Goal: Task Accomplishment & Management: Manage account settings

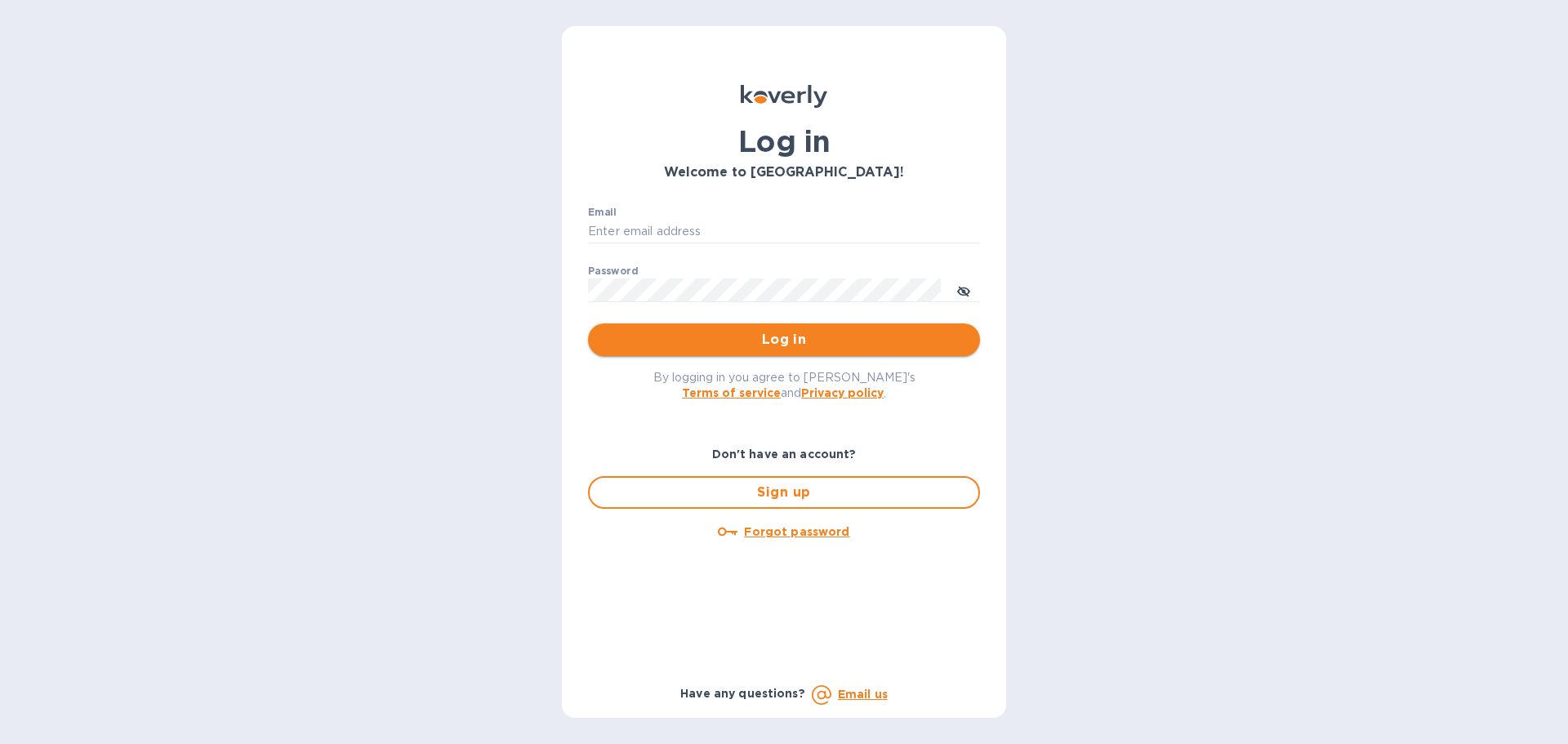
type input "KRISTEN@TERRAFIRMAWINECO.COM"
click at [765, 336] on span "Log in" at bounding box center [784, 340] width 366 height 20
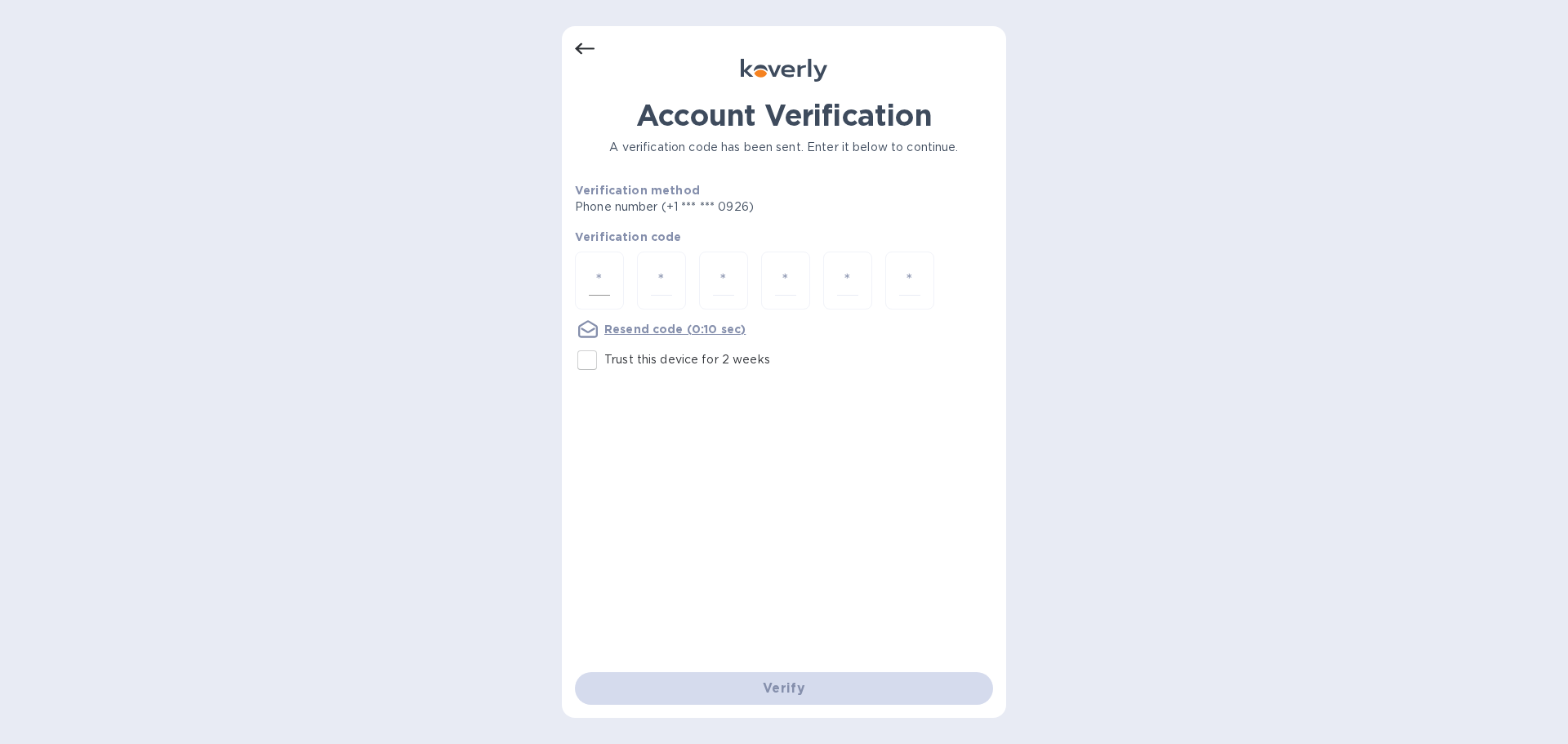
click at [608, 285] on input "number" at bounding box center [599, 280] width 21 height 30
type input "2"
type input "8"
type input "5"
type input "9"
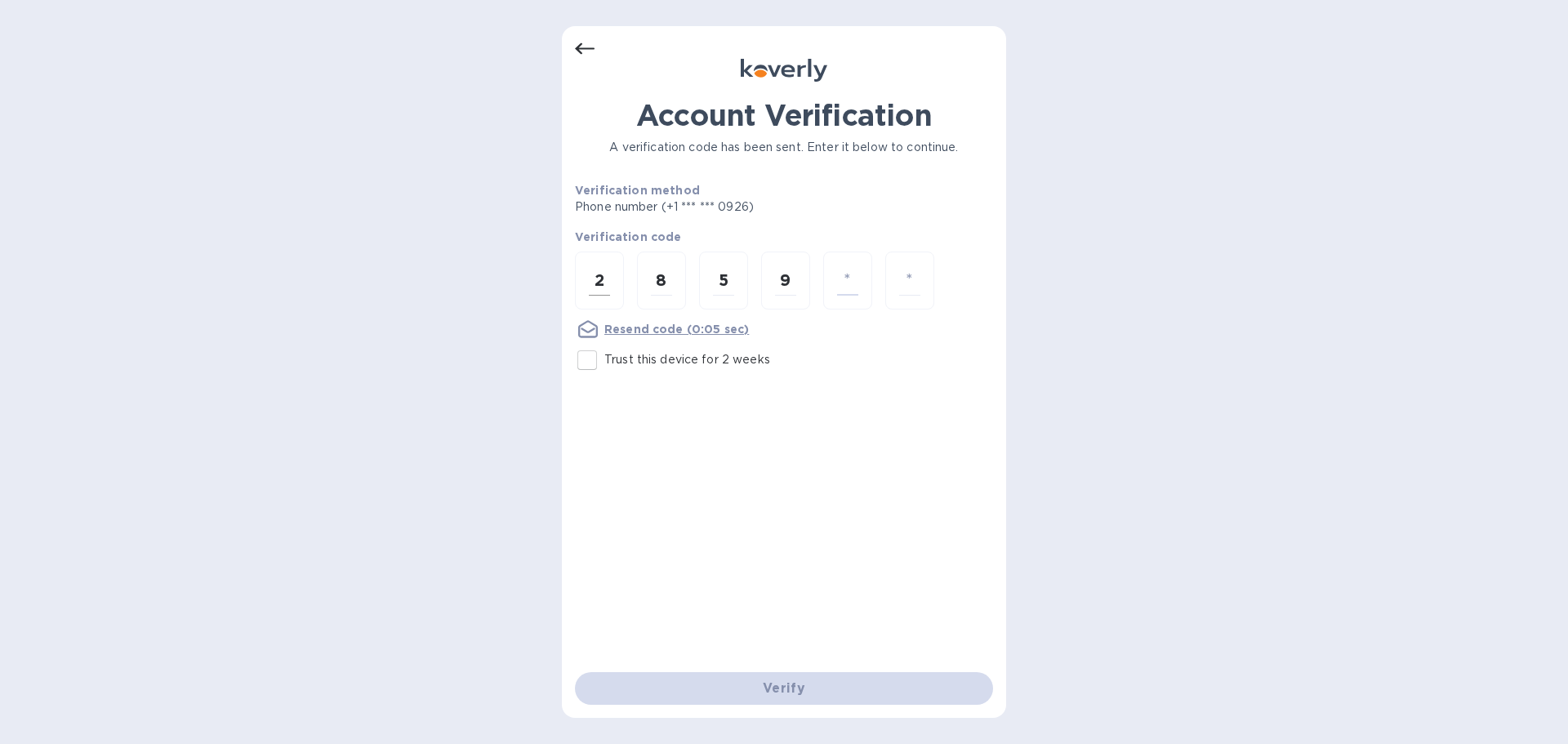
type input "8"
type input "9"
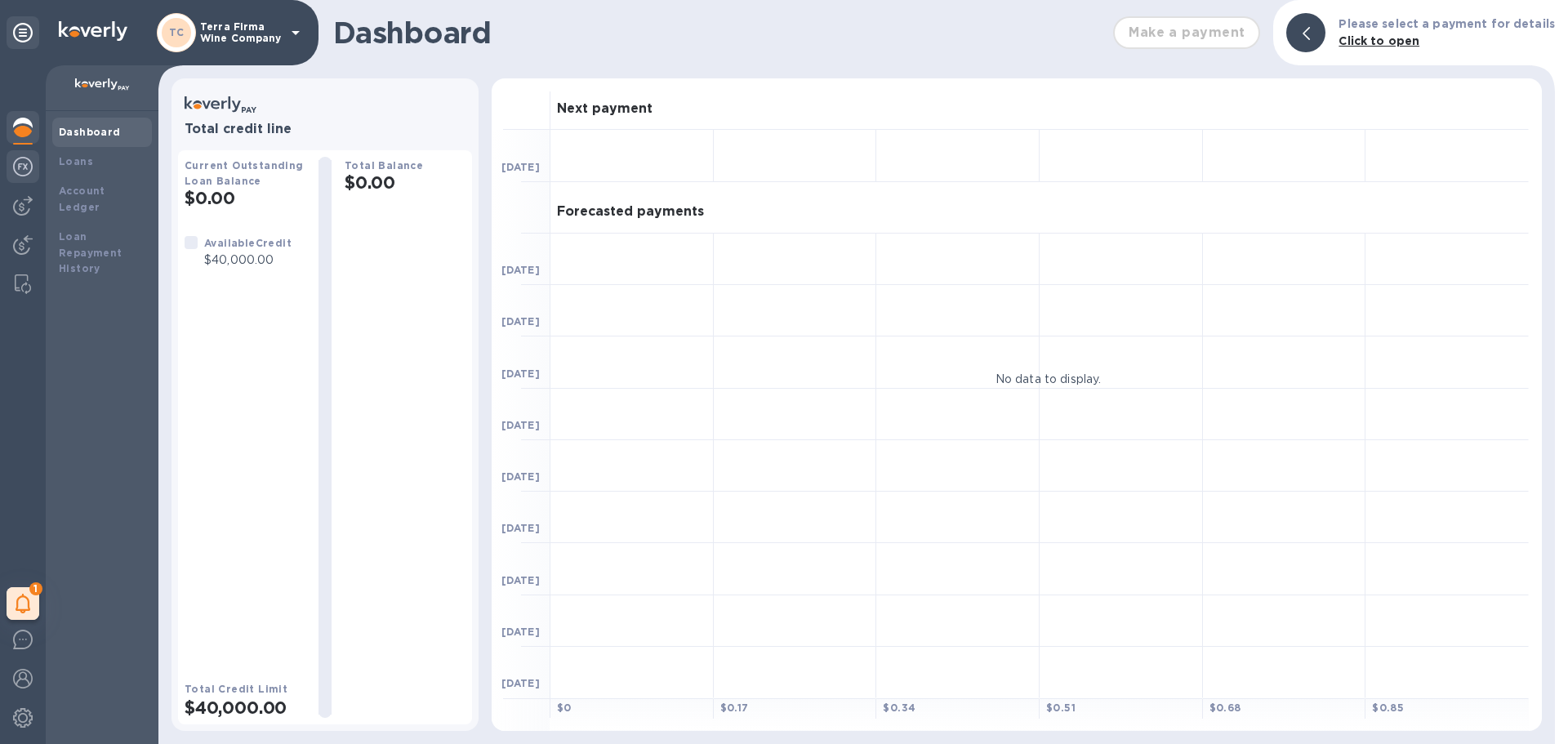
click at [24, 172] on img at bounding box center [23, 167] width 20 height 20
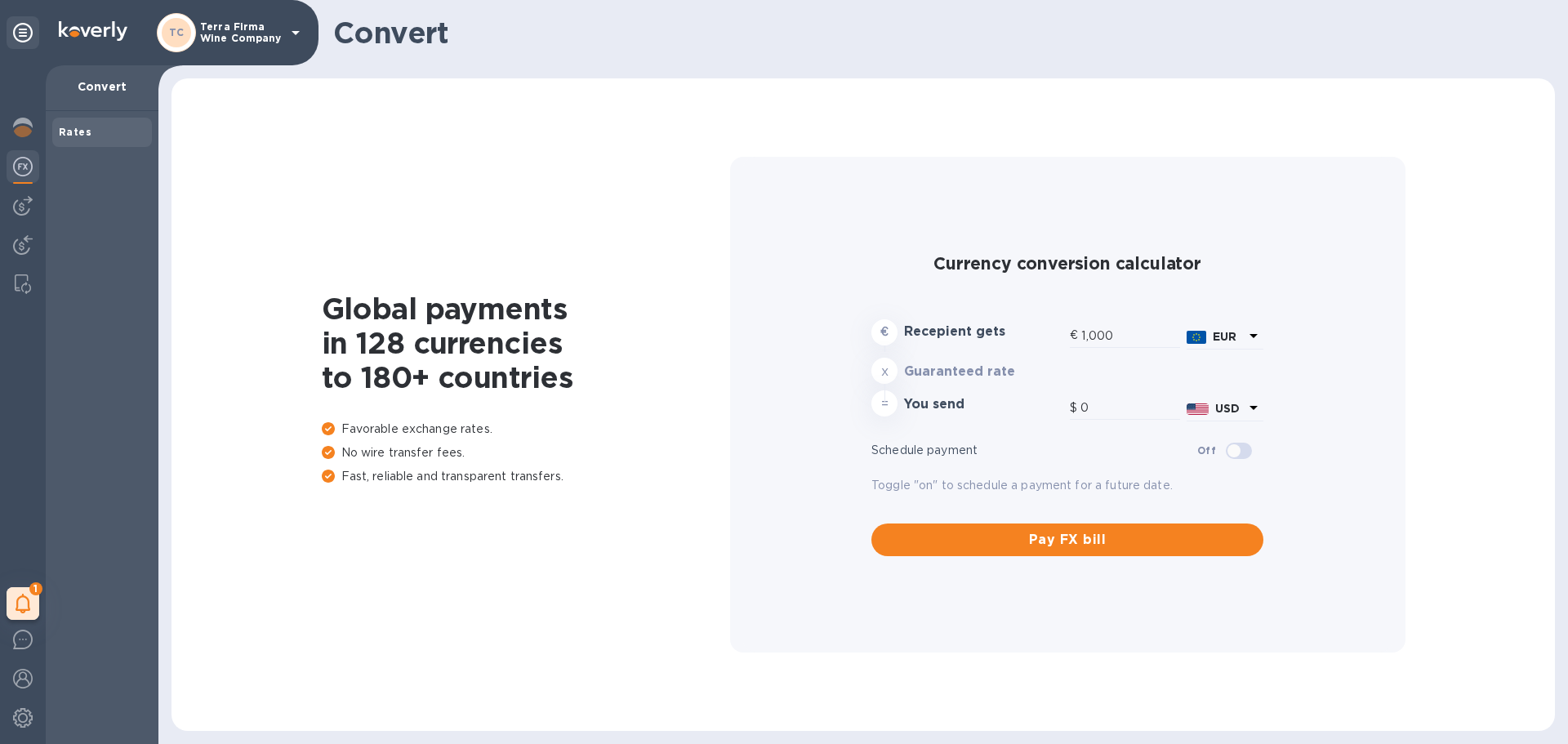
type input "1,186.33"
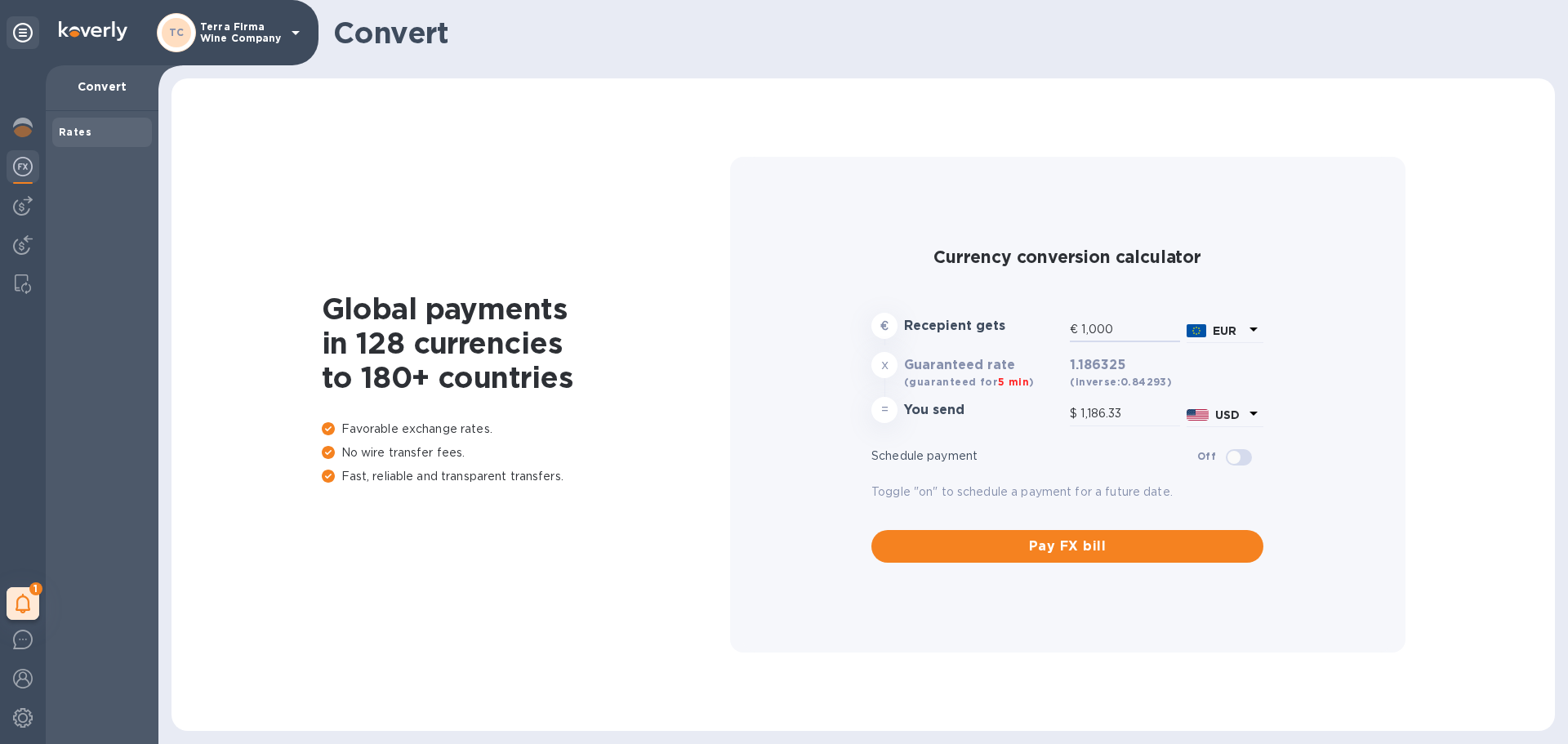
drag, startPoint x: 1133, startPoint y: 332, endPoint x: 1027, endPoint y: 326, distance: 106.2
click at [1027, 326] on div "€ Recepient gets € 1,000 EUR" at bounding box center [1067, 329] width 399 height 38
type input "3"
type input "3.56"
type input "36"
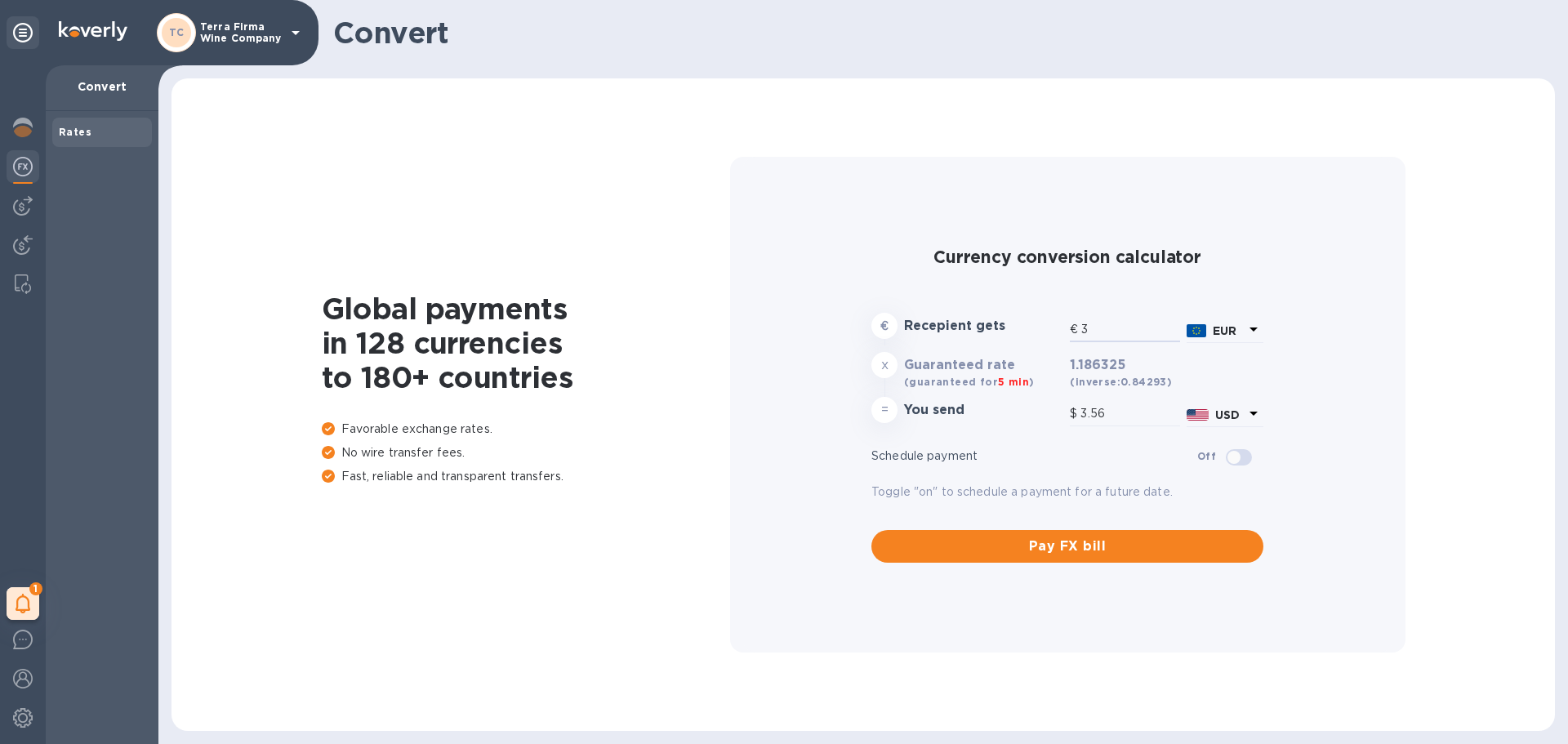
type input "42.71"
type input "365"
type input "433.01"
type input "365.1"
type input "433.13"
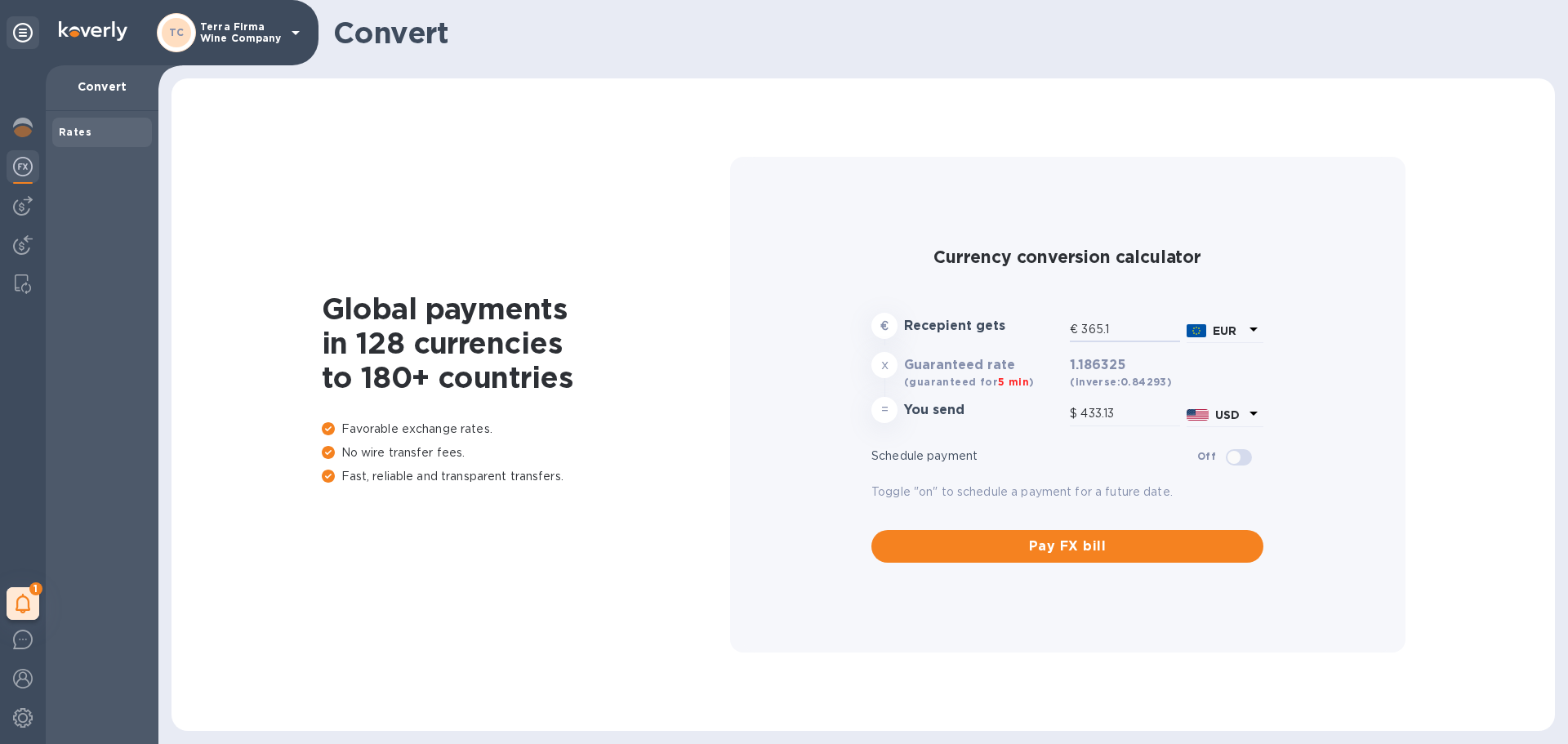
type input "365.19"
type input "433.23"
click at [1133, 333] on input "365.19" at bounding box center [1130, 330] width 99 height 25
drag, startPoint x: 1133, startPoint y: 333, endPoint x: 1040, endPoint y: 329, distance: 93.1
click at [1040, 329] on div "€ Recepient gets € 365.19 EUR" at bounding box center [1067, 329] width 399 height 38
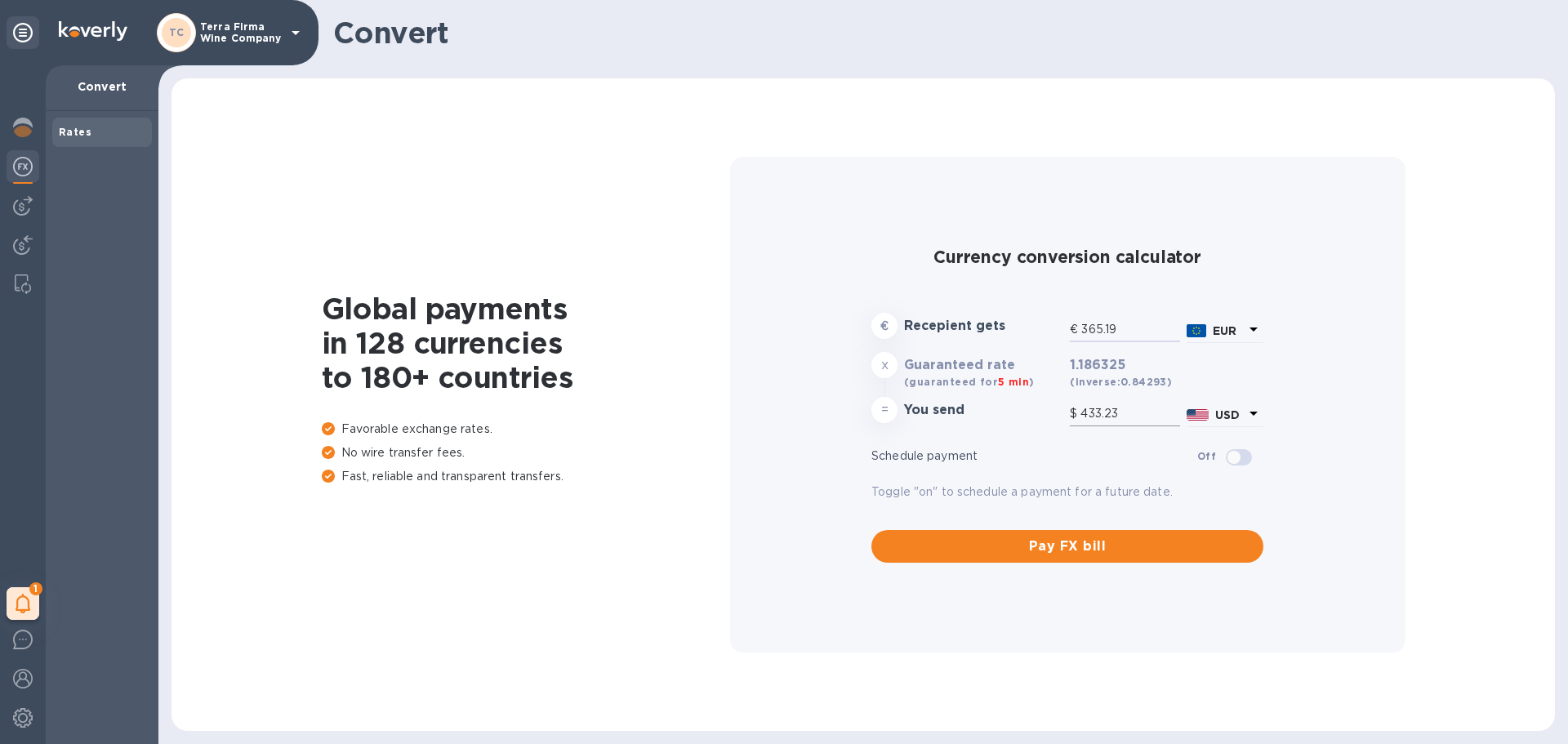
type input "365.19"
click at [1137, 406] on input "433.23" at bounding box center [1130, 414] width 100 height 25
drag, startPoint x: 1137, startPoint y: 408, endPoint x: 1052, endPoint y: 403, distance: 85.1
click at [1052, 403] on div "= You send $ 433.23 USD" at bounding box center [1067, 413] width 399 height 39
type input "3"
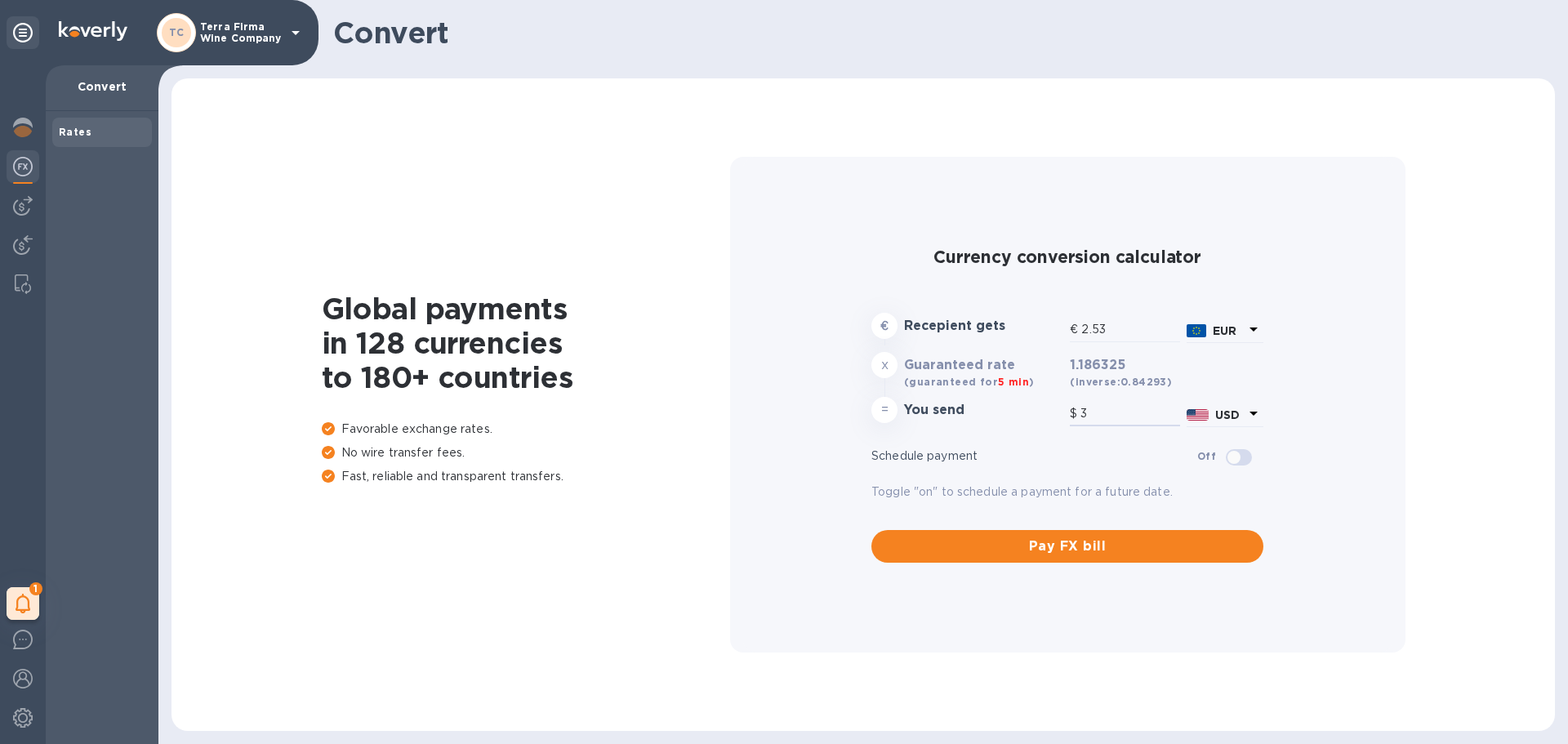
type input "30.35"
type input "36"
type input "307.67"
type input "365."
type input "307.76"
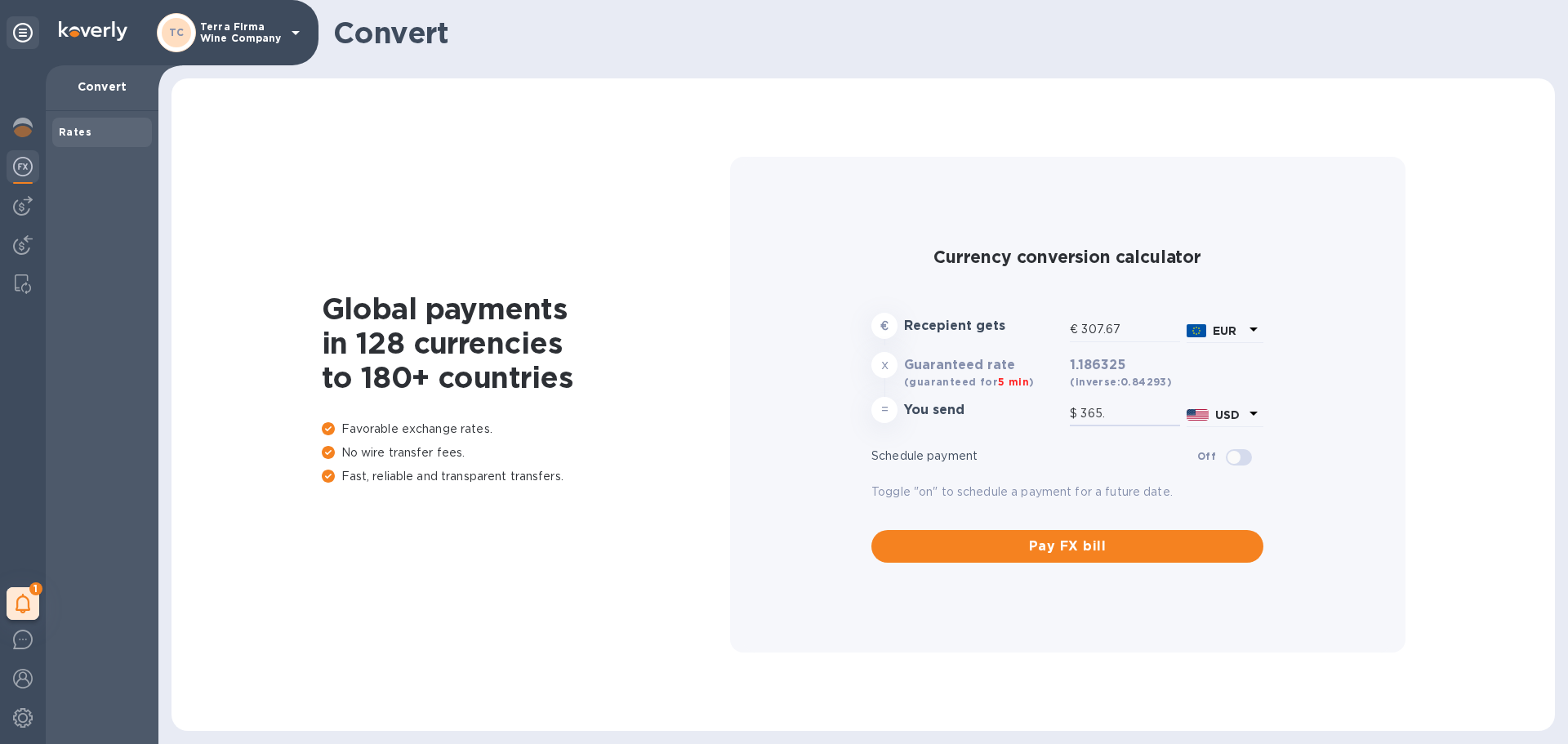
type input "365.1"
type input "307.83"
type input "365.19"
click at [22, 207] on img at bounding box center [23, 206] width 20 height 20
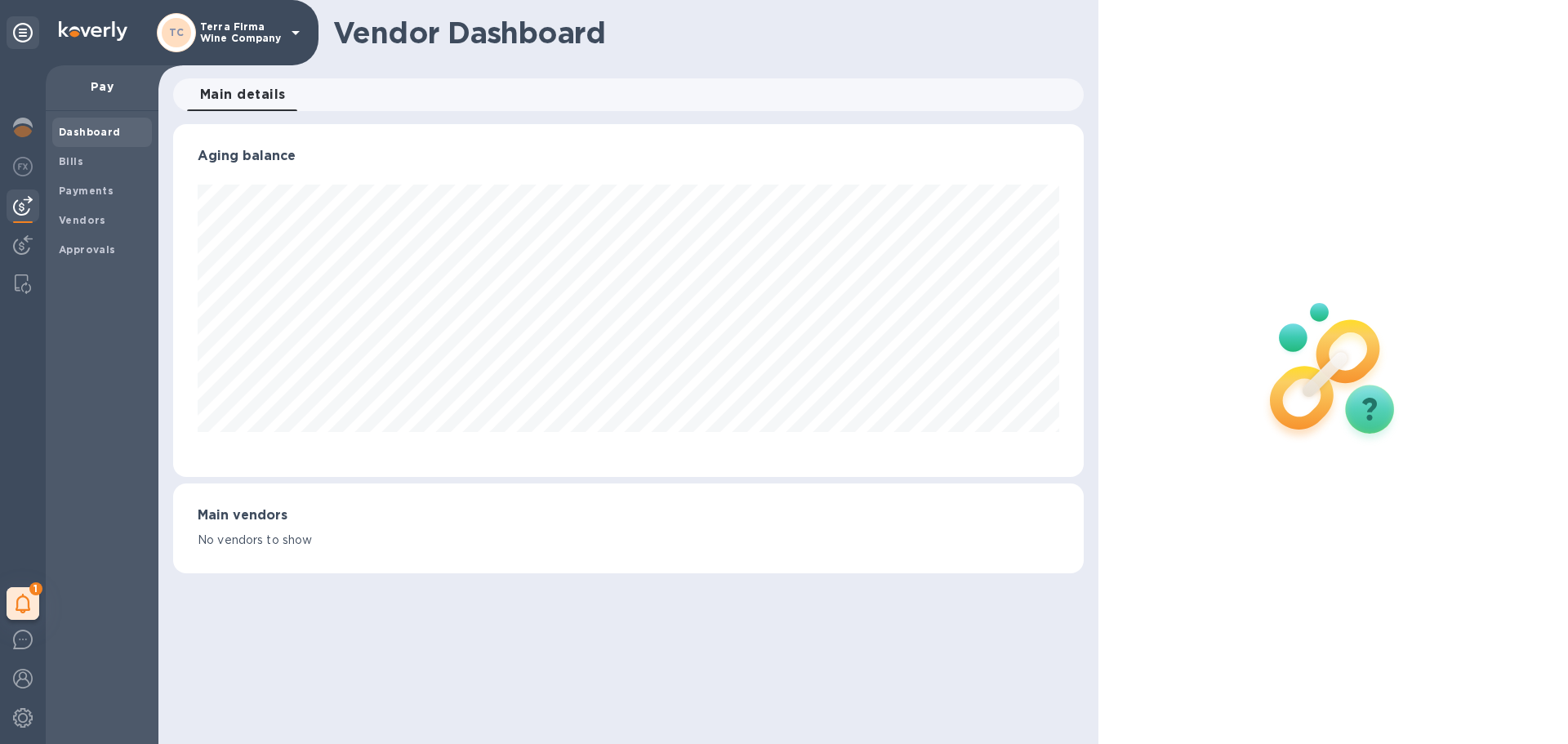
scroll to position [353, 910]
click at [78, 215] on b "Vendors" at bounding box center [83, 220] width 47 height 12
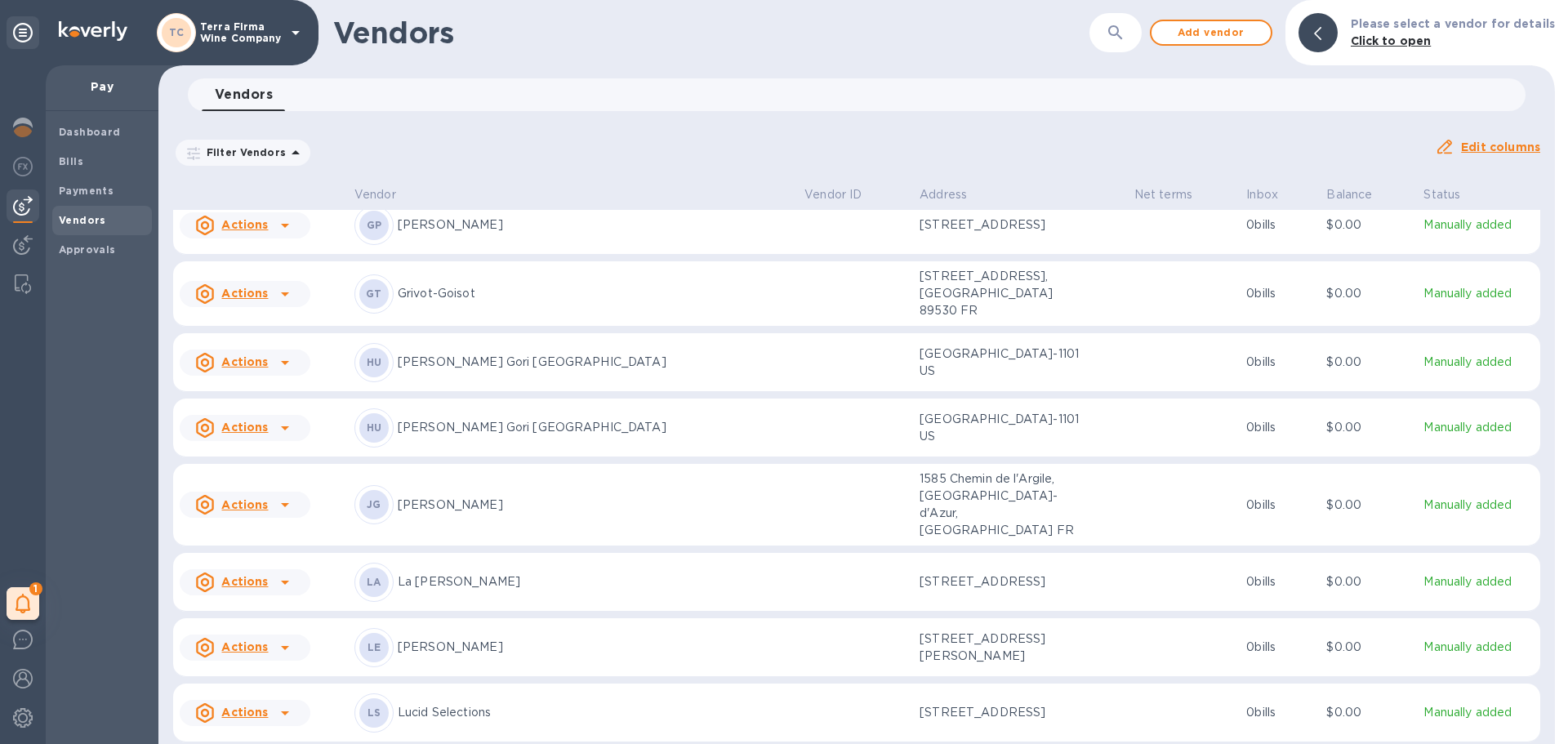
scroll to position [1235, 0]
click at [422, 303] on p "Grivot-Goisot" at bounding box center [595, 294] width 394 height 17
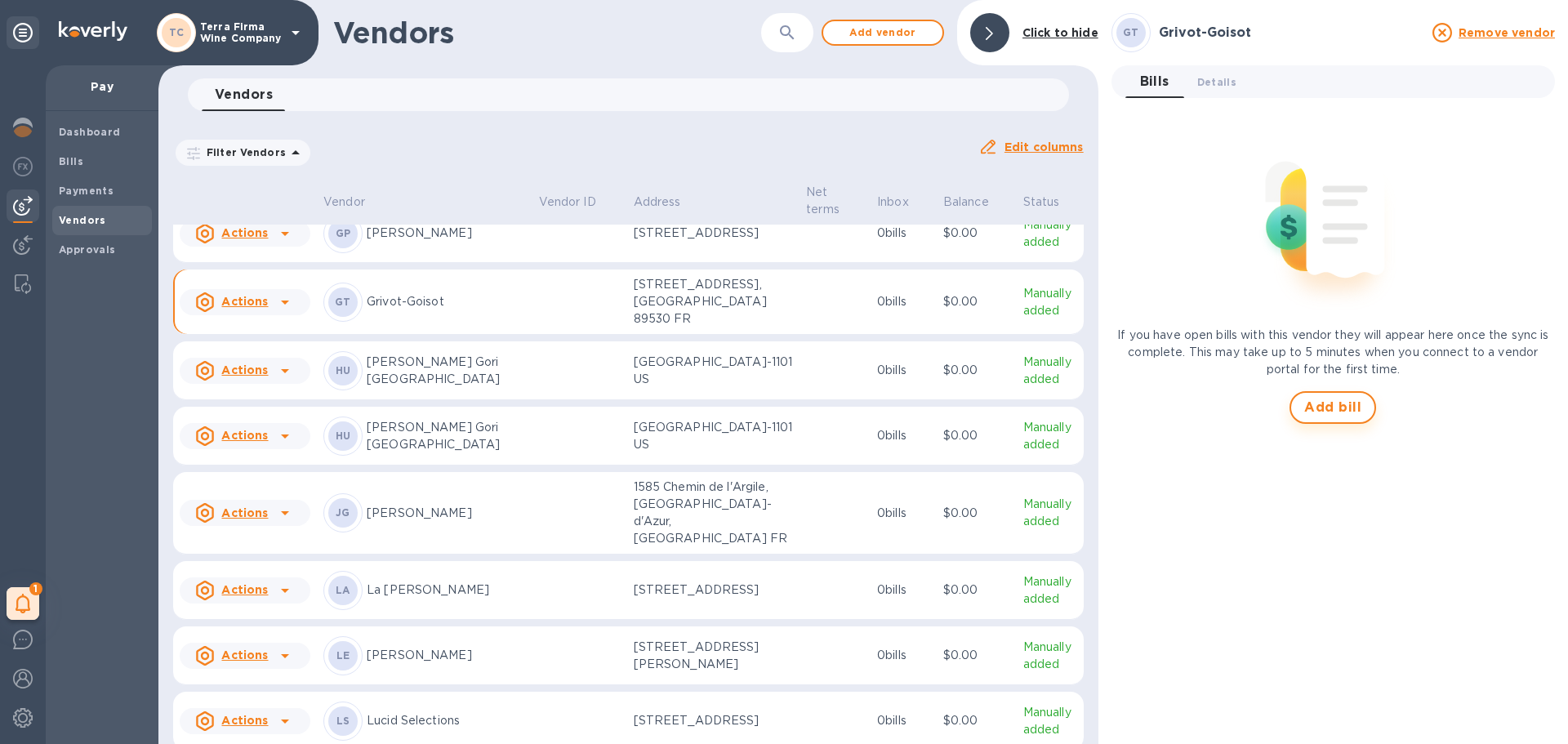
click at [1362, 404] on button "Add bill" at bounding box center [1332, 408] width 86 height 33
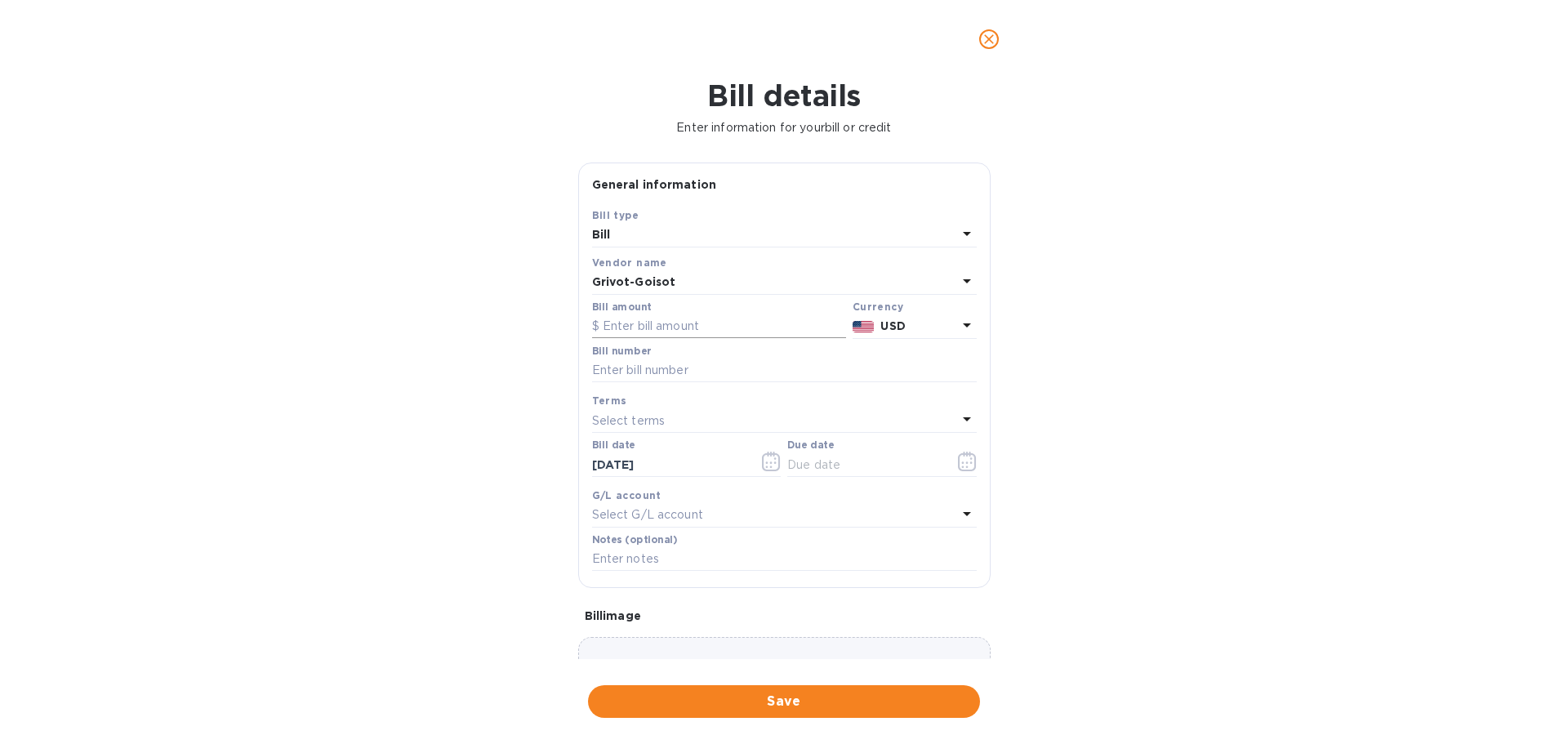
click at [716, 325] on input "text" at bounding box center [719, 326] width 254 height 25
click at [968, 328] on icon at bounding box center [967, 325] width 20 height 20
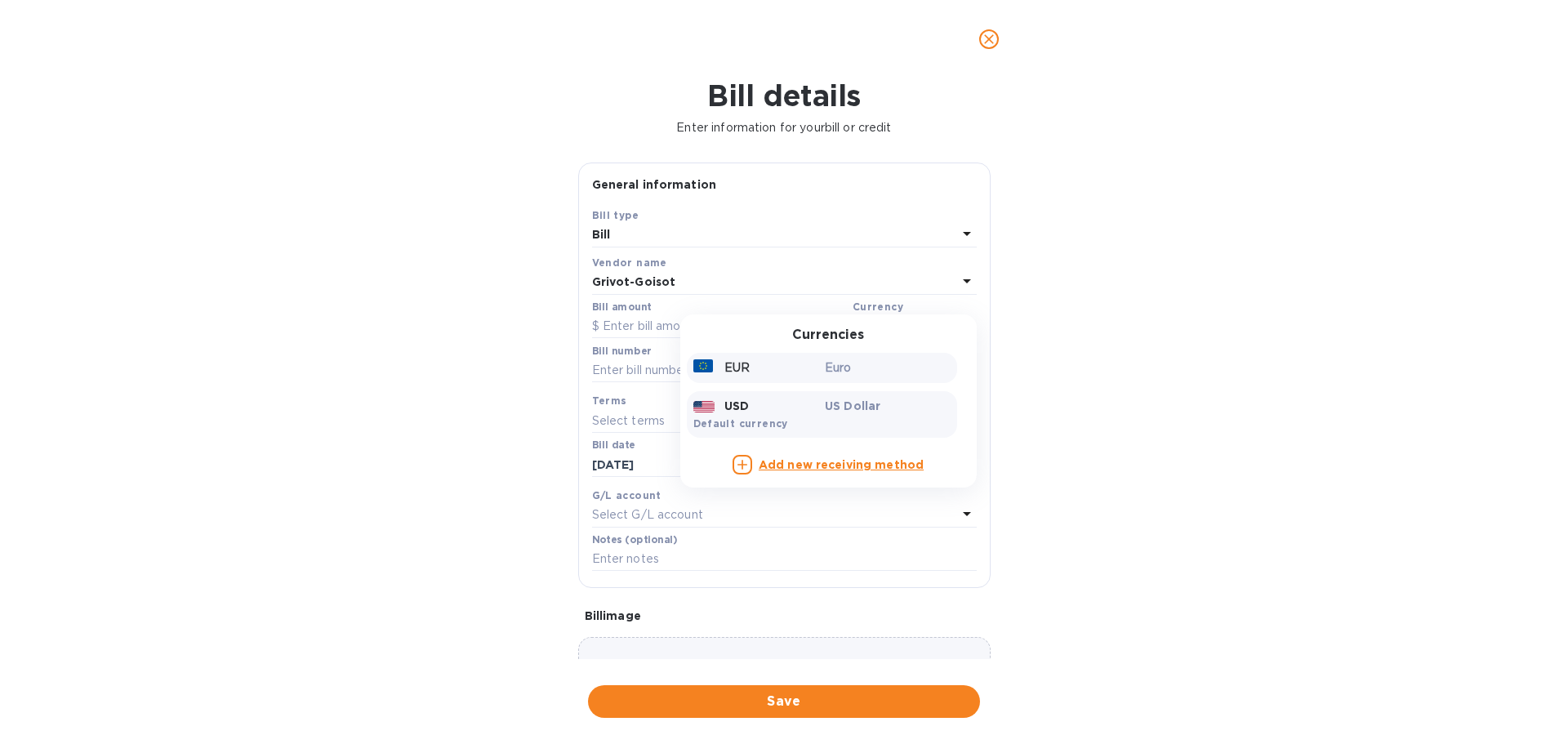
click at [772, 375] on div "EUR" at bounding box center [756, 368] width 133 height 24
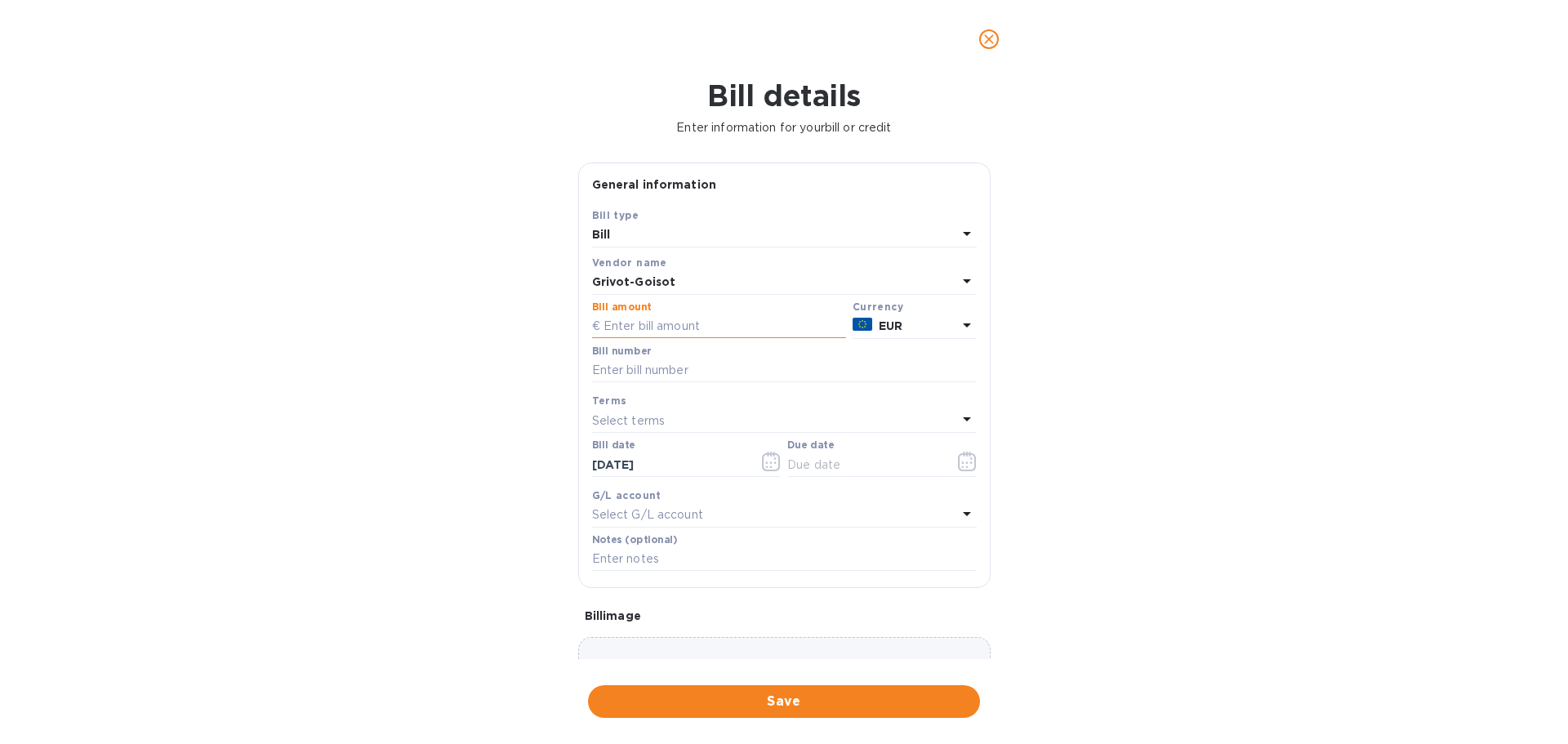
click at [628, 324] on input "text" at bounding box center [719, 326] width 254 height 25
type input "3,867"
click at [616, 370] on input "text" at bounding box center [784, 371] width 385 height 25
type input "25000991"
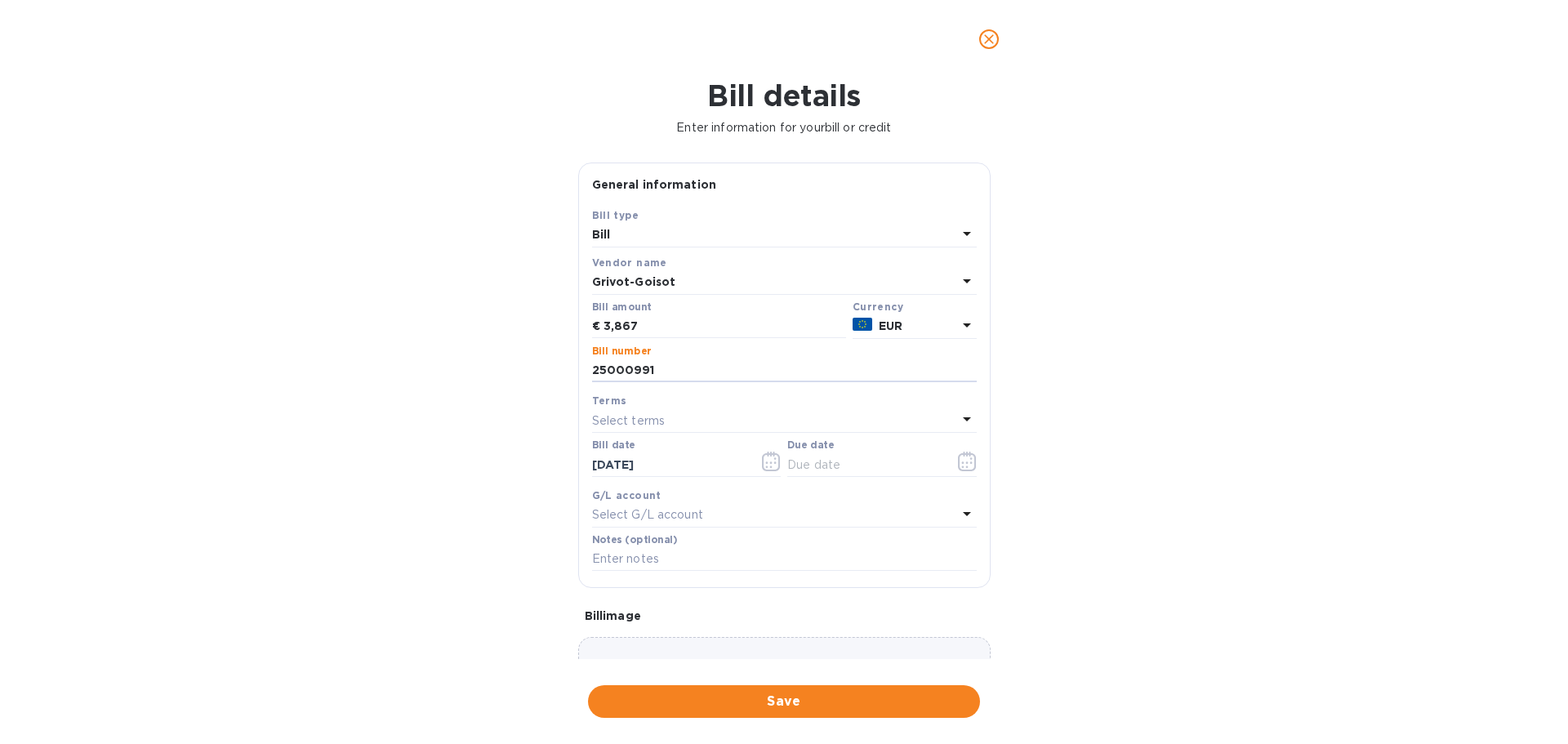
scroll to position [1268, 0]
click at [770, 462] on icon "button" at bounding box center [771, 461] width 19 height 20
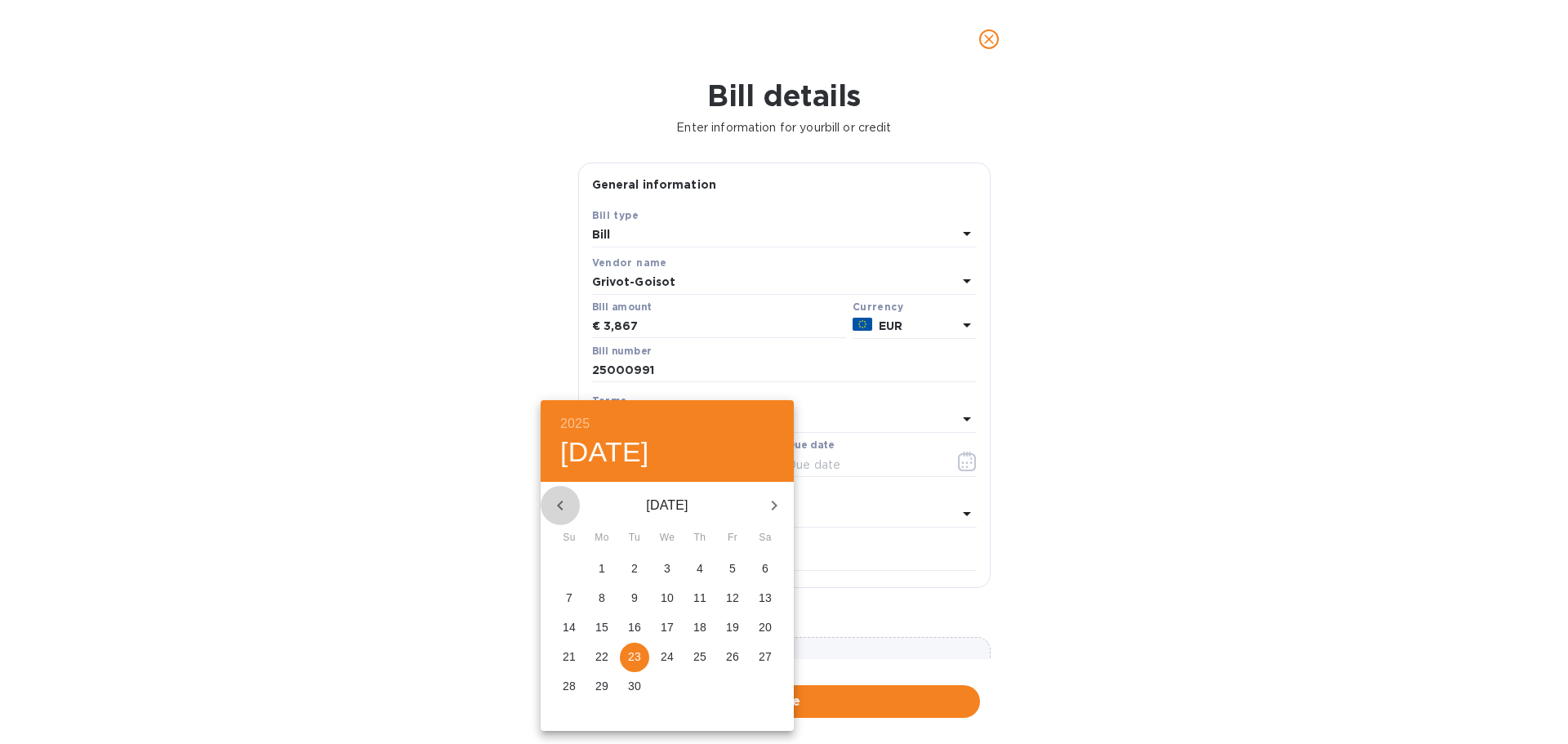
click at [566, 506] on icon "button" at bounding box center [560, 506] width 20 height 20
click at [566, 505] on icon "button" at bounding box center [560, 506] width 20 height 20
click at [626, 657] on span "22" at bounding box center [635, 657] width 29 height 16
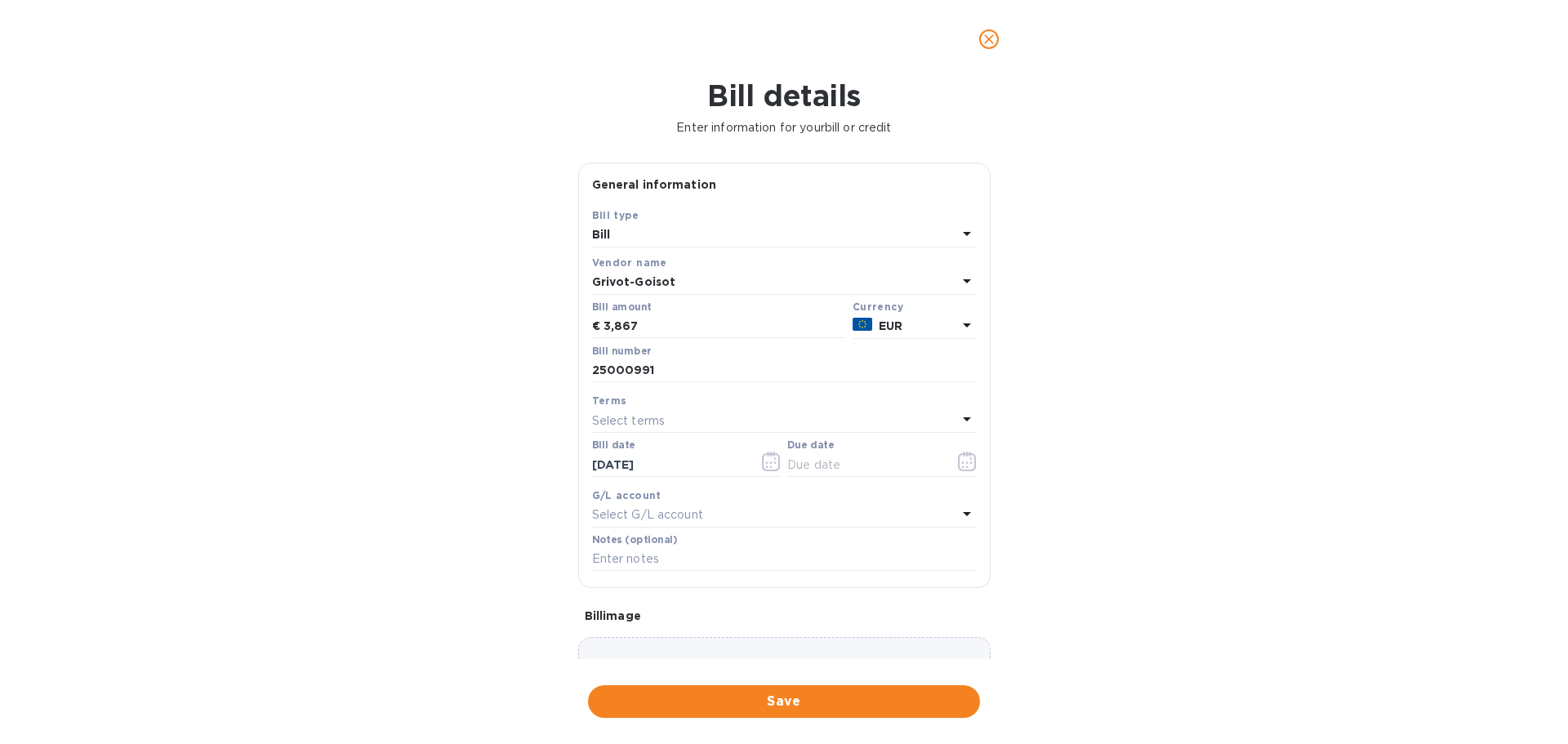
type input "[DATE]"
click at [960, 461] on icon "button" at bounding box center [967, 461] width 19 height 20
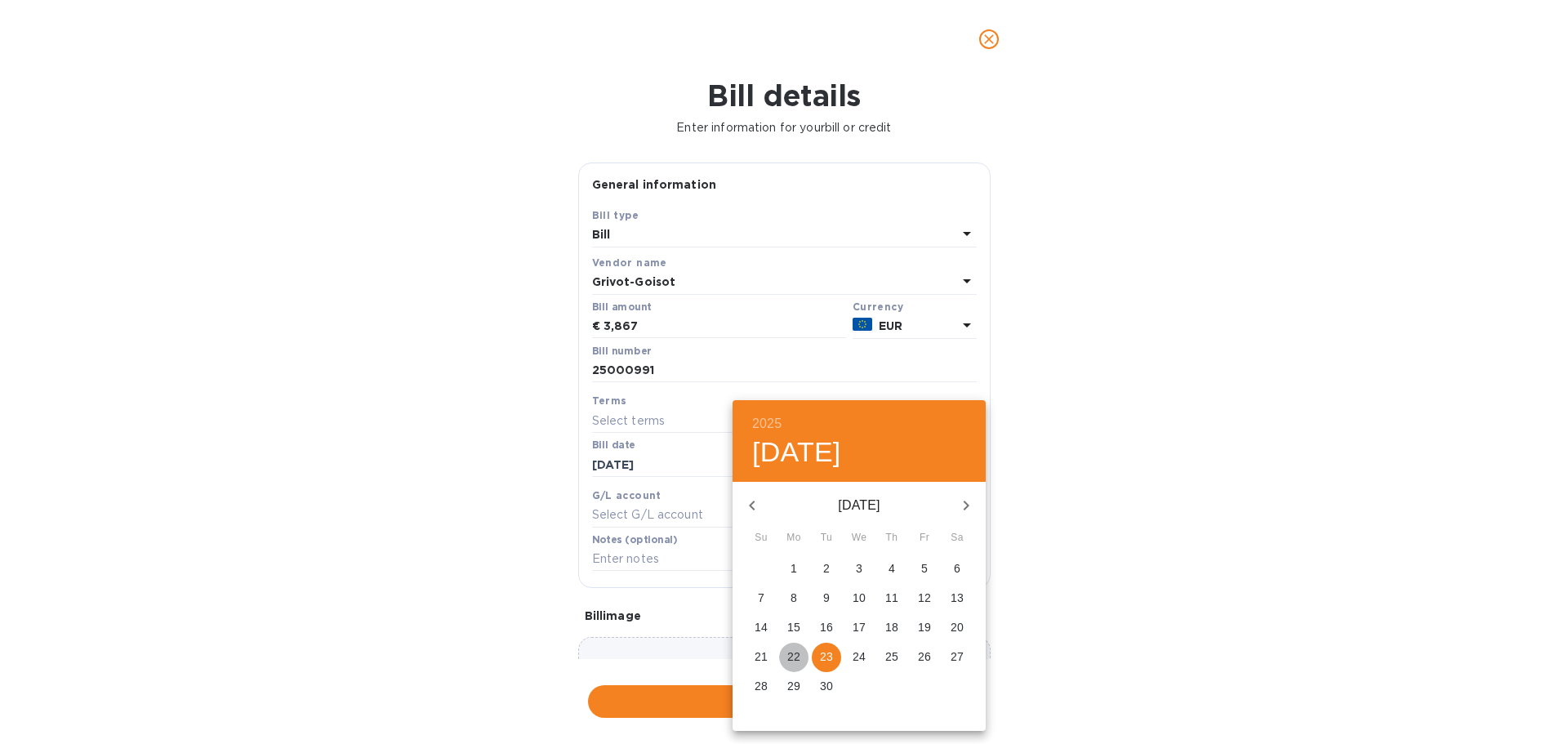
click at [791, 656] on p "22" at bounding box center [794, 657] width 13 height 16
type input "[DATE]"
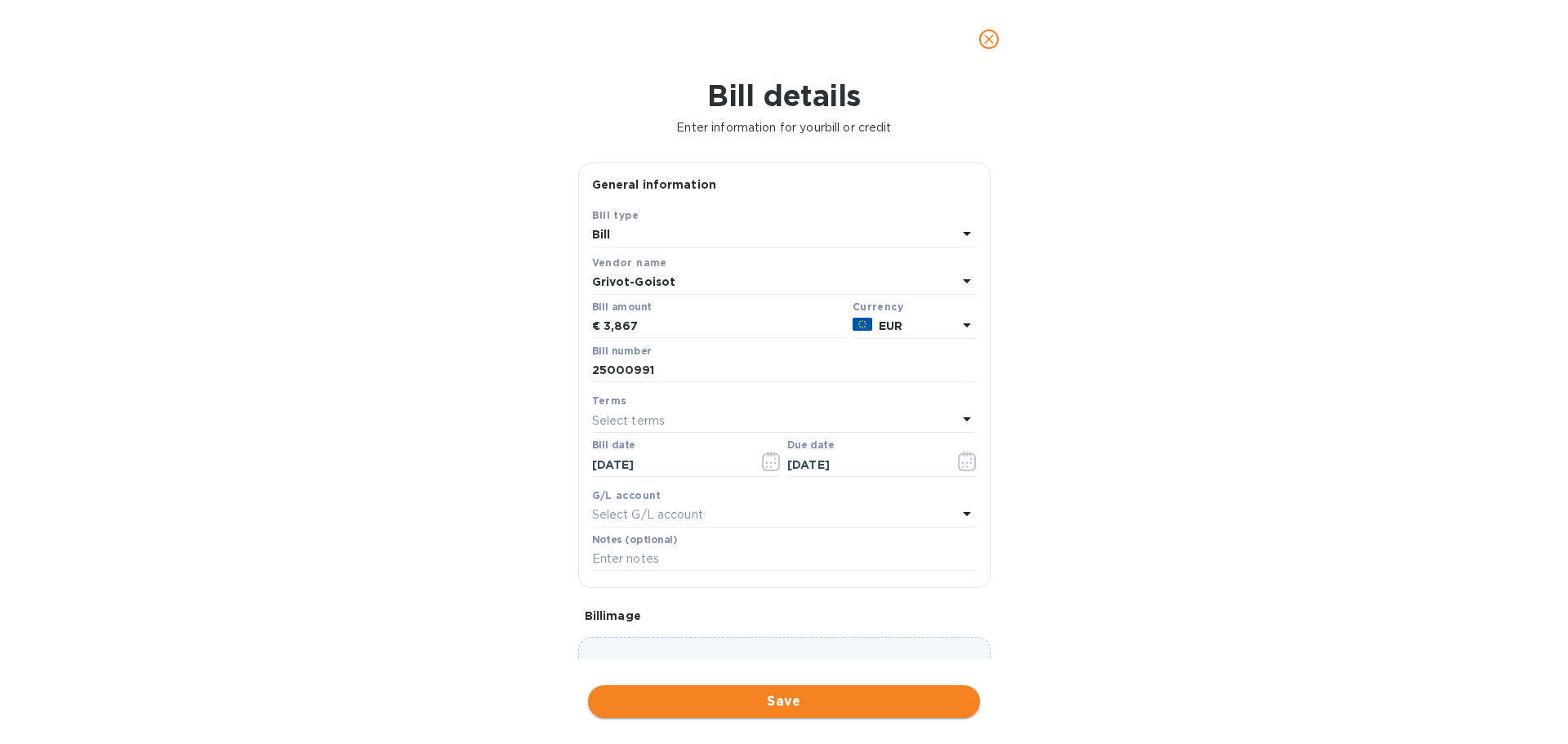
click at [781, 704] on span "Save" at bounding box center [784, 702] width 366 height 20
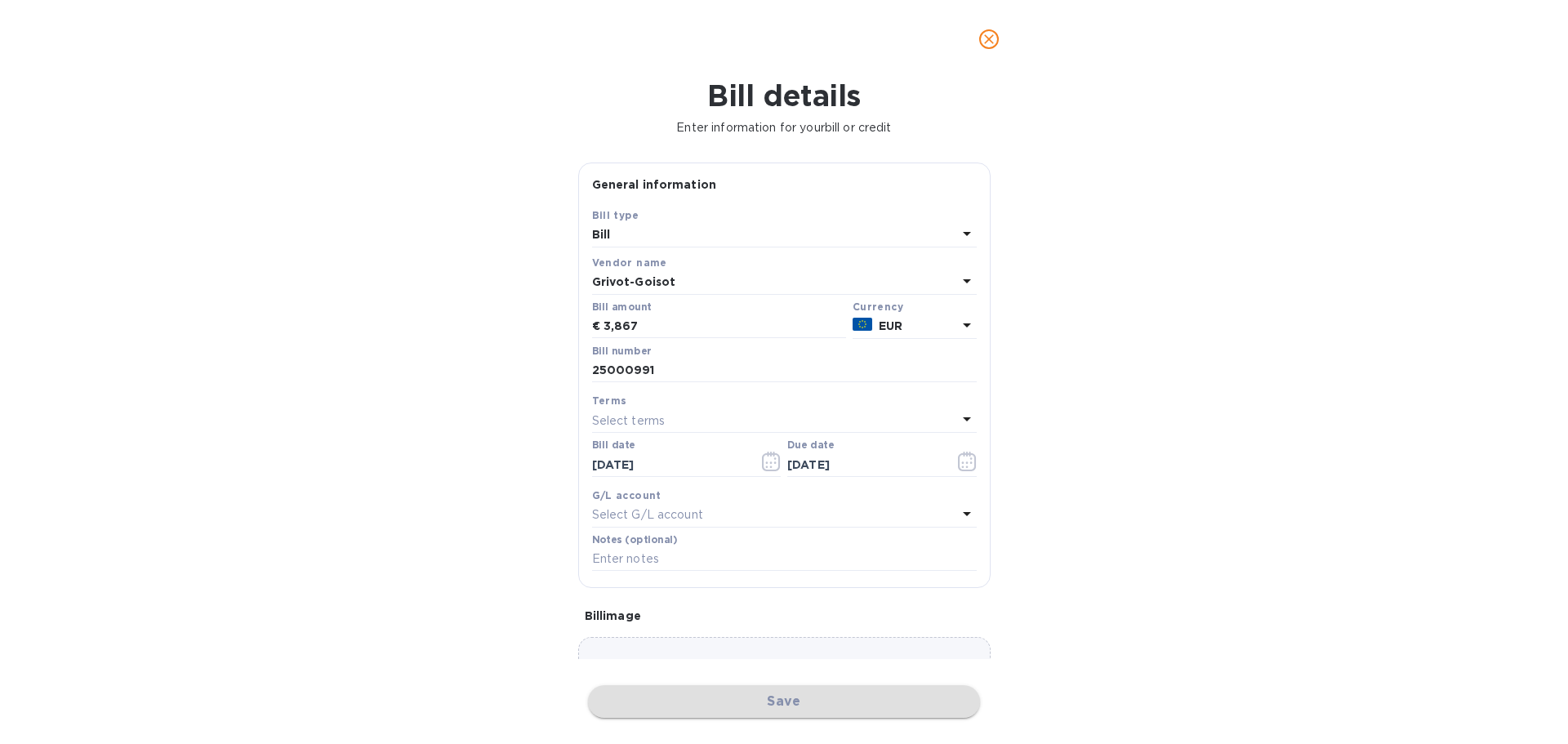
scroll to position [1328, 0]
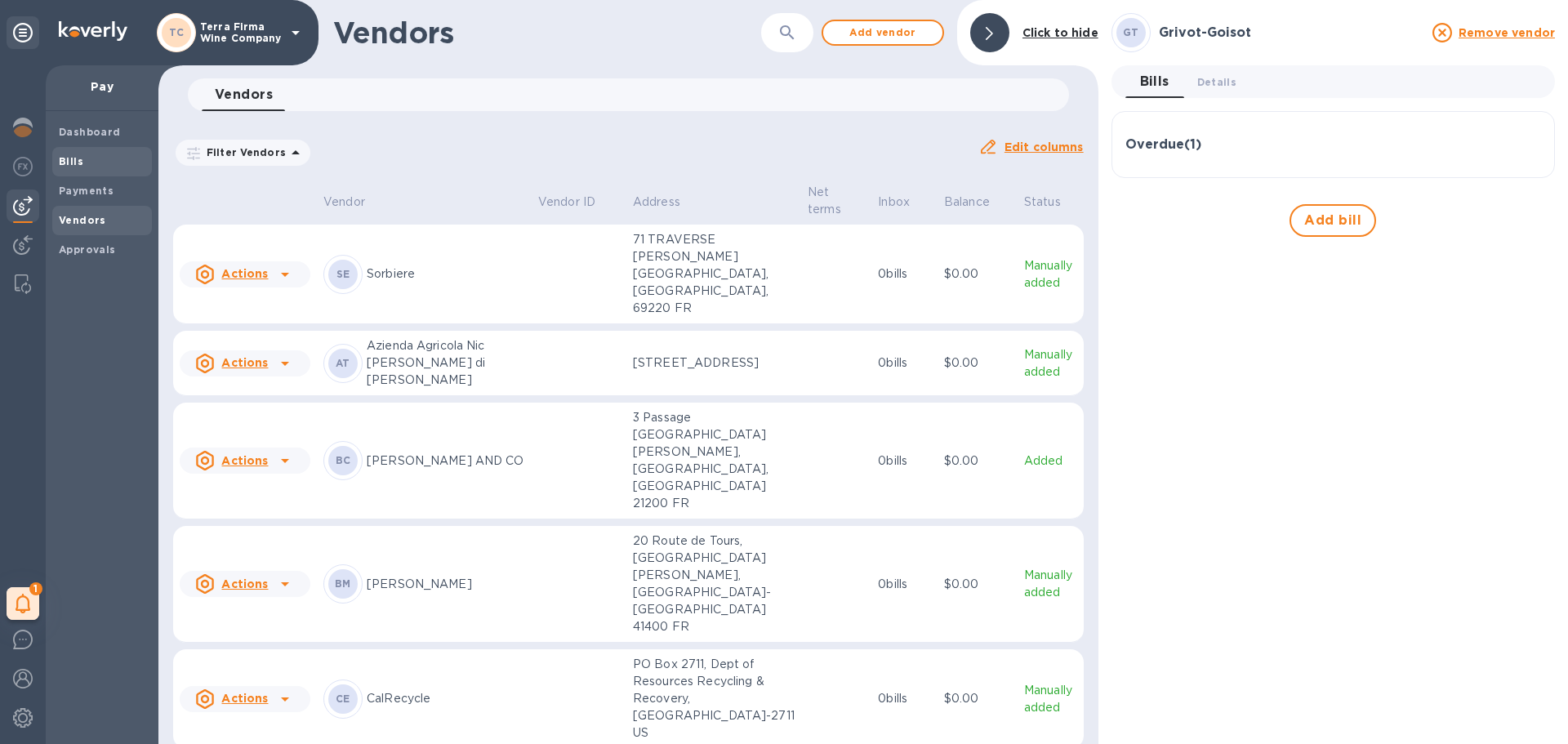
click at [76, 165] on b "Bills" at bounding box center [71, 161] width 25 height 12
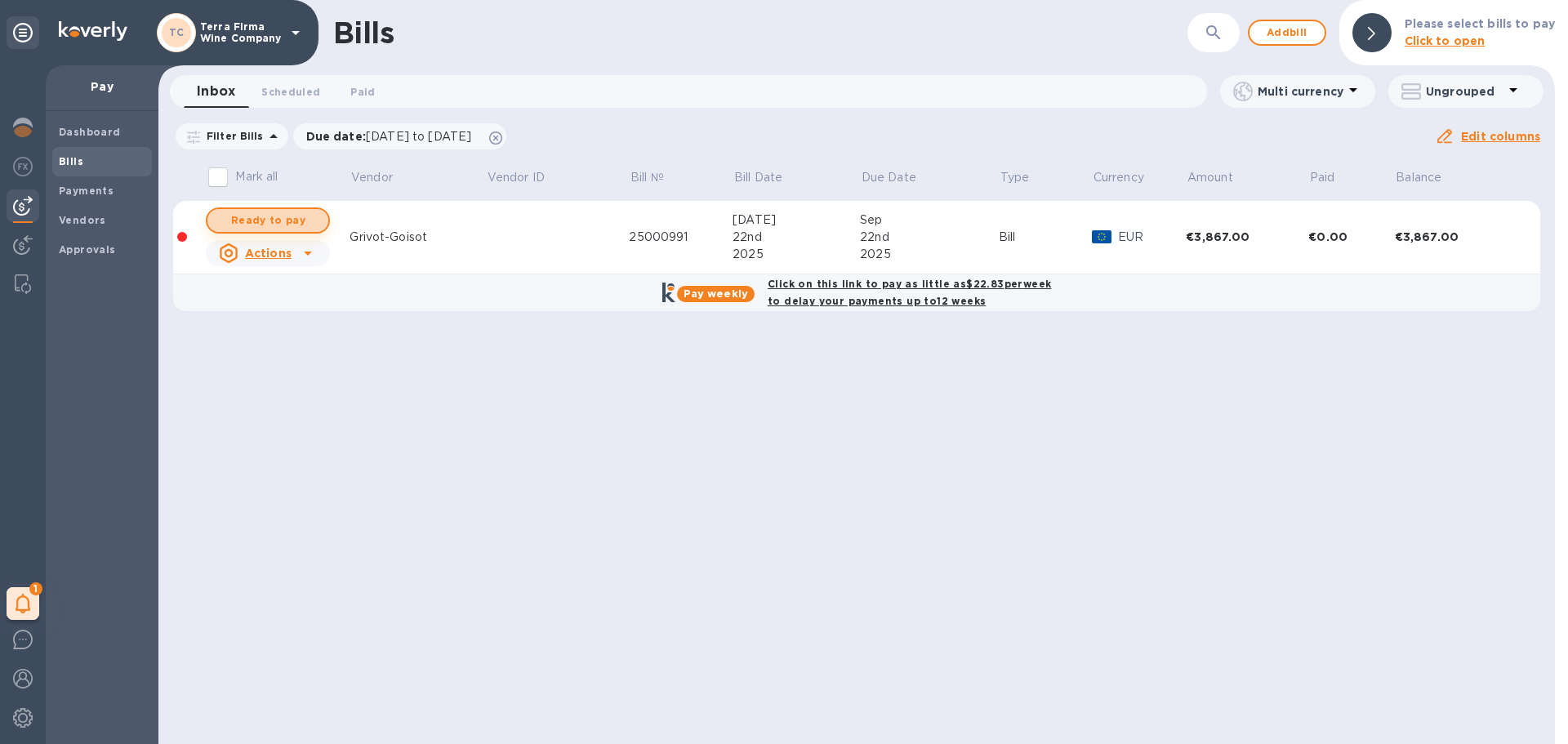
click at [278, 224] on span "Ready to pay" at bounding box center [268, 221] width 94 height 20
checkbox input "true"
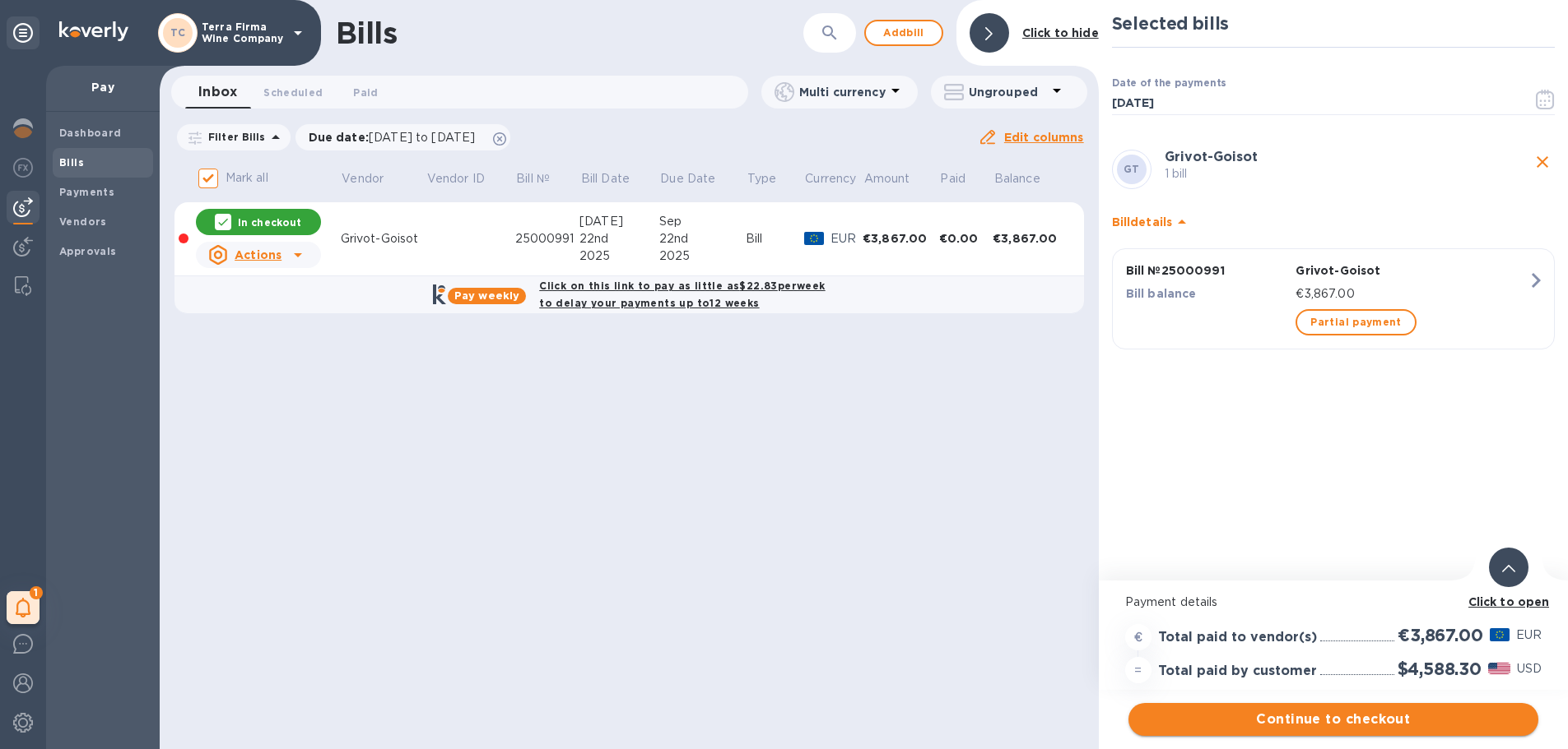
click at [1358, 722] on span "Continue to checkout" at bounding box center [1333, 720] width 383 height 20
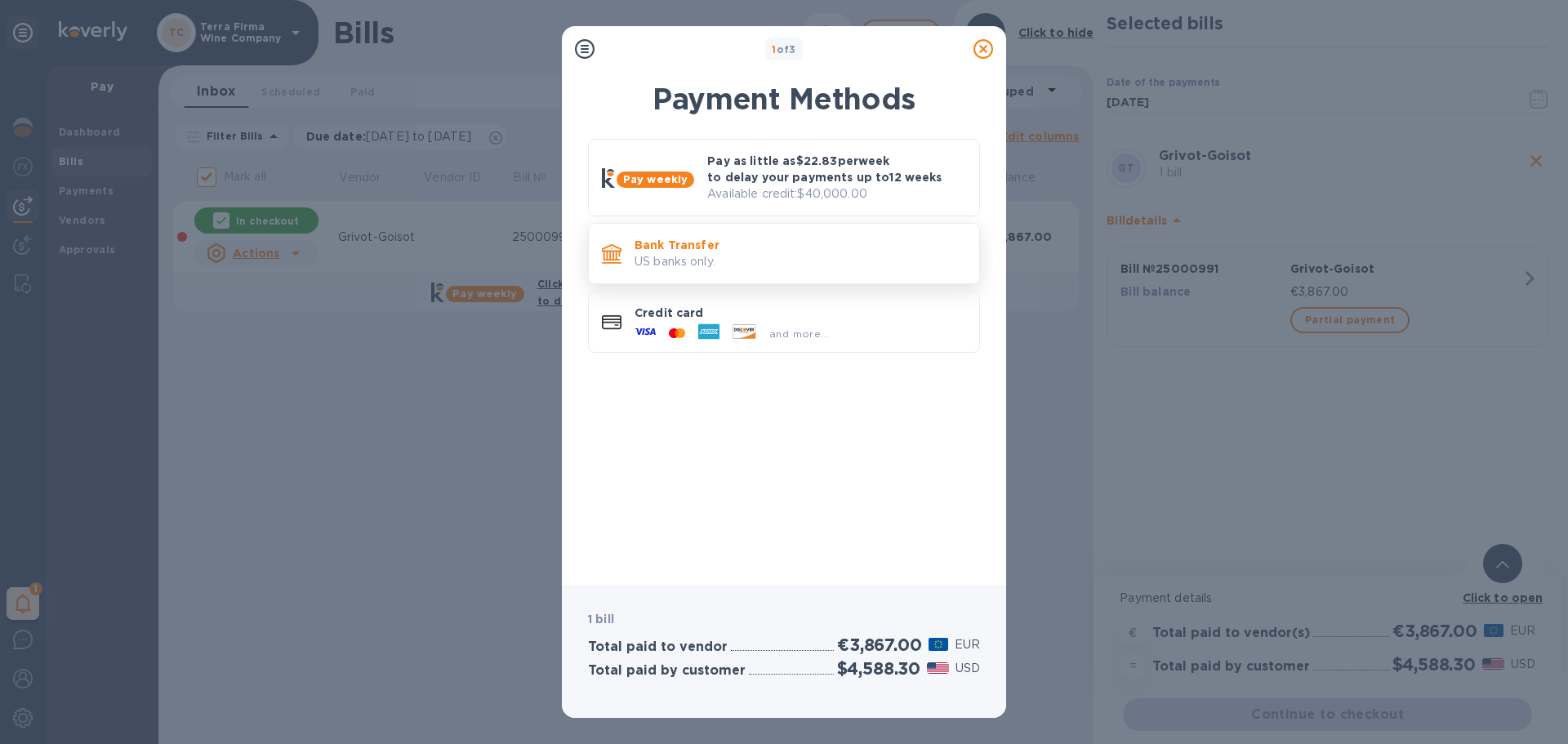
click at [747, 259] on p "US banks only." at bounding box center [800, 262] width 331 height 17
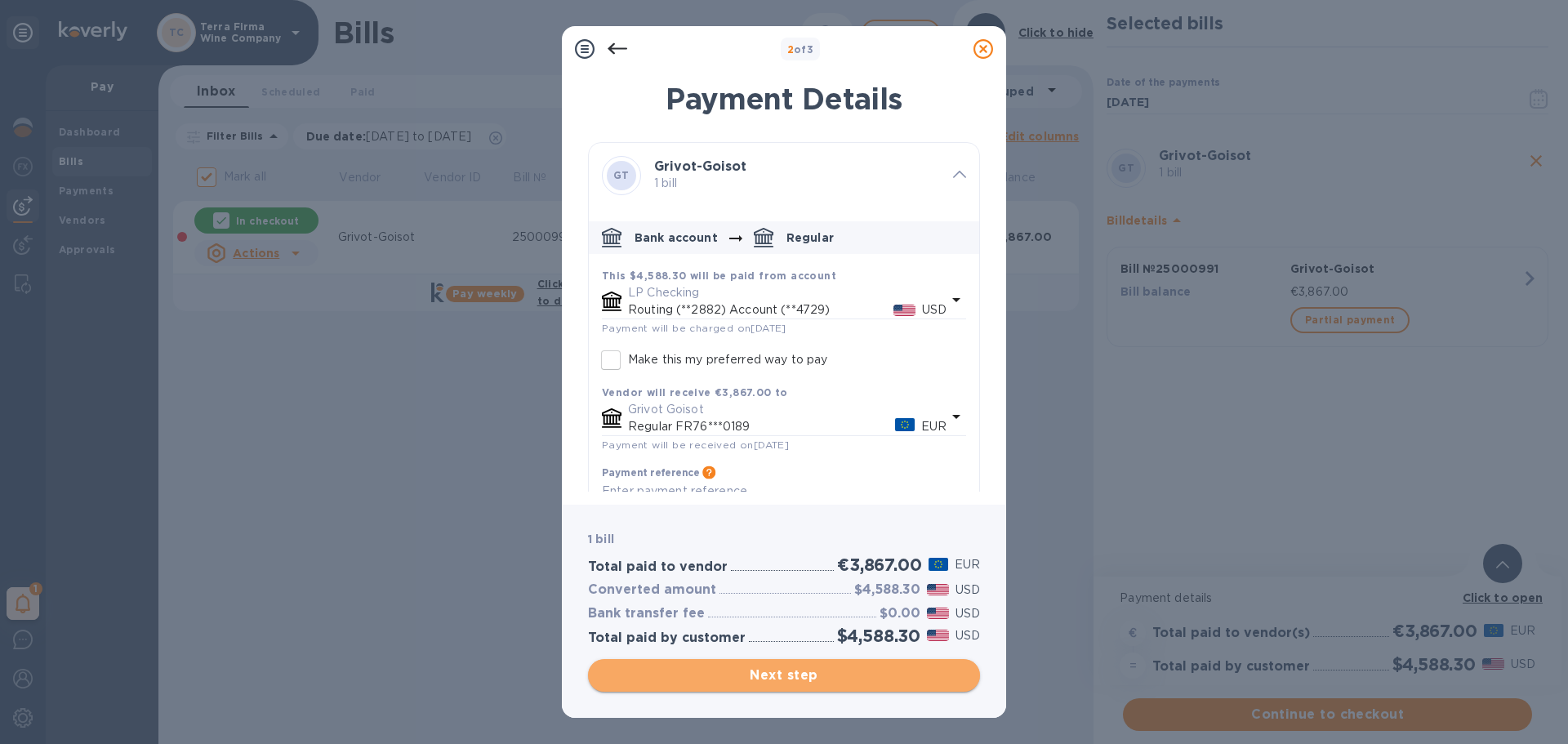
click at [784, 674] on span "Next step" at bounding box center [784, 676] width 366 height 20
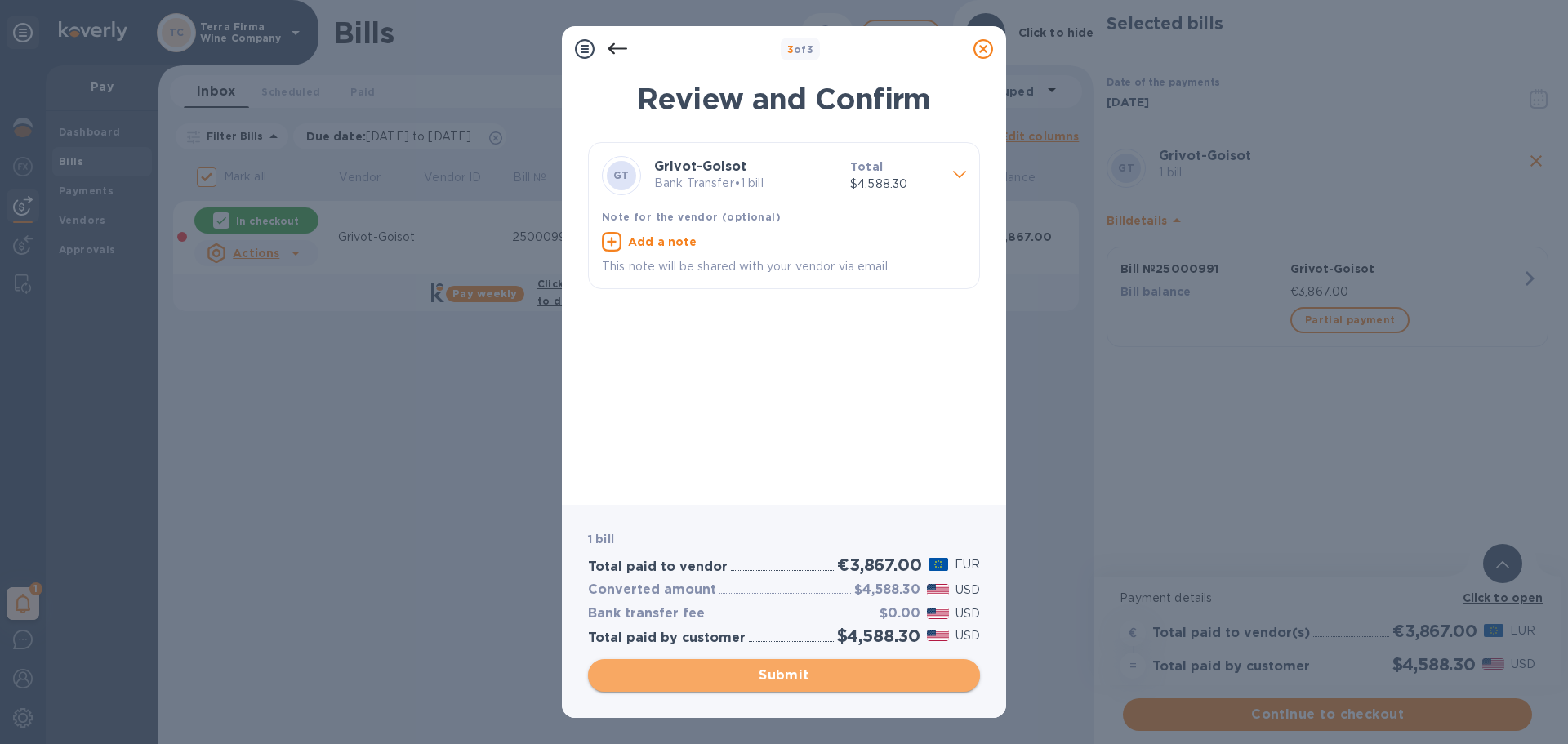
click at [784, 674] on span "Submit" at bounding box center [784, 676] width 366 height 20
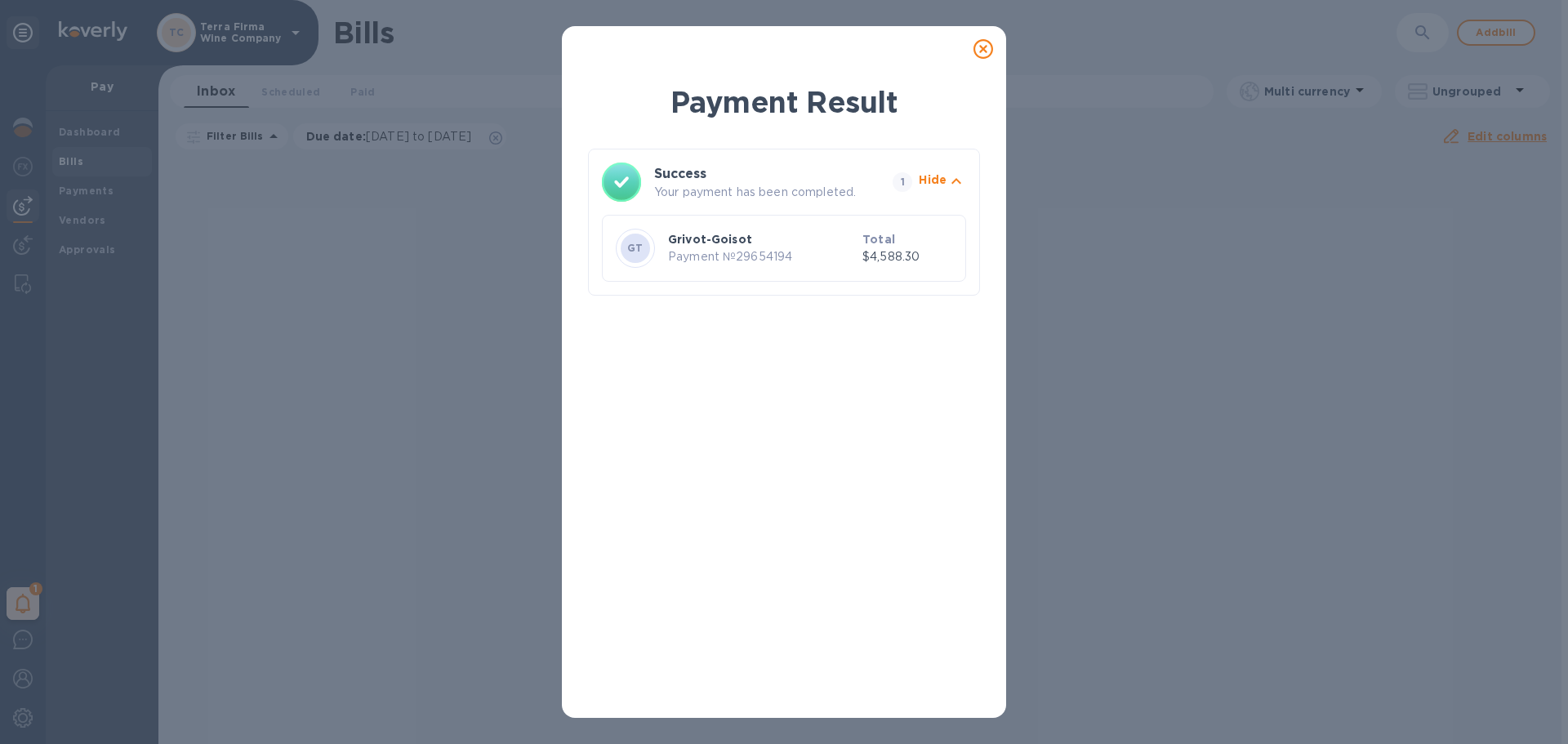
click at [983, 53] on icon at bounding box center [983, 49] width 20 height 20
